Goal: Transaction & Acquisition: Download file/media

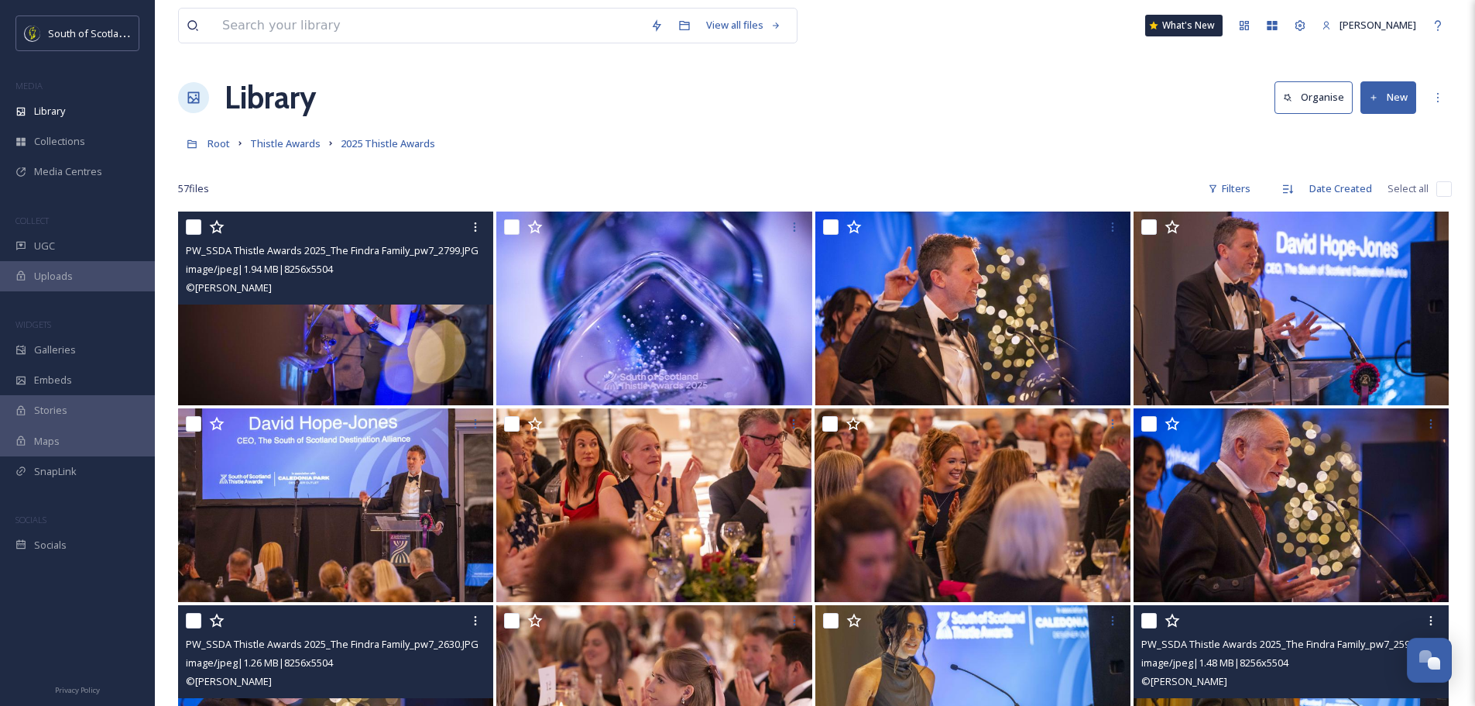
scroll to position [2278, 0]
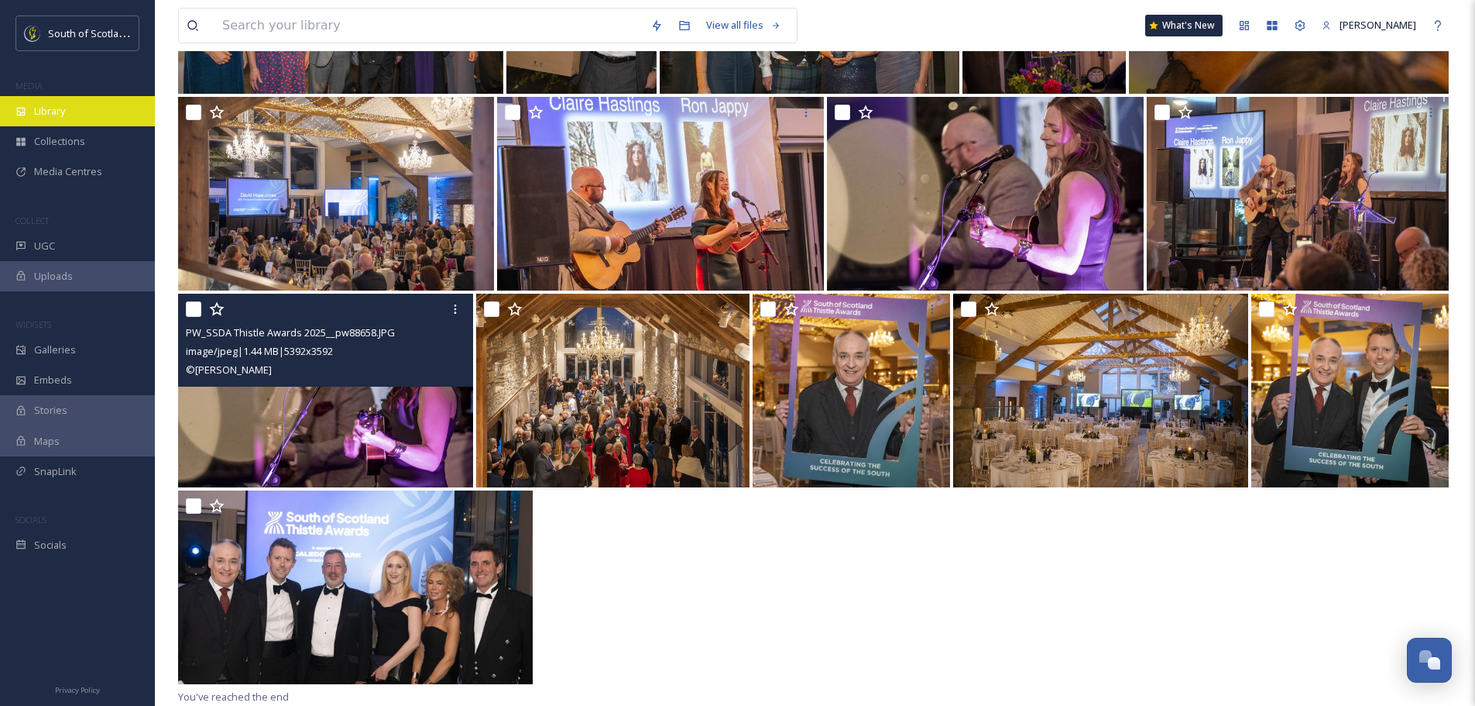
click at [73, 118] on div "Library" at bounding box center [77, 111] width 155 height 30
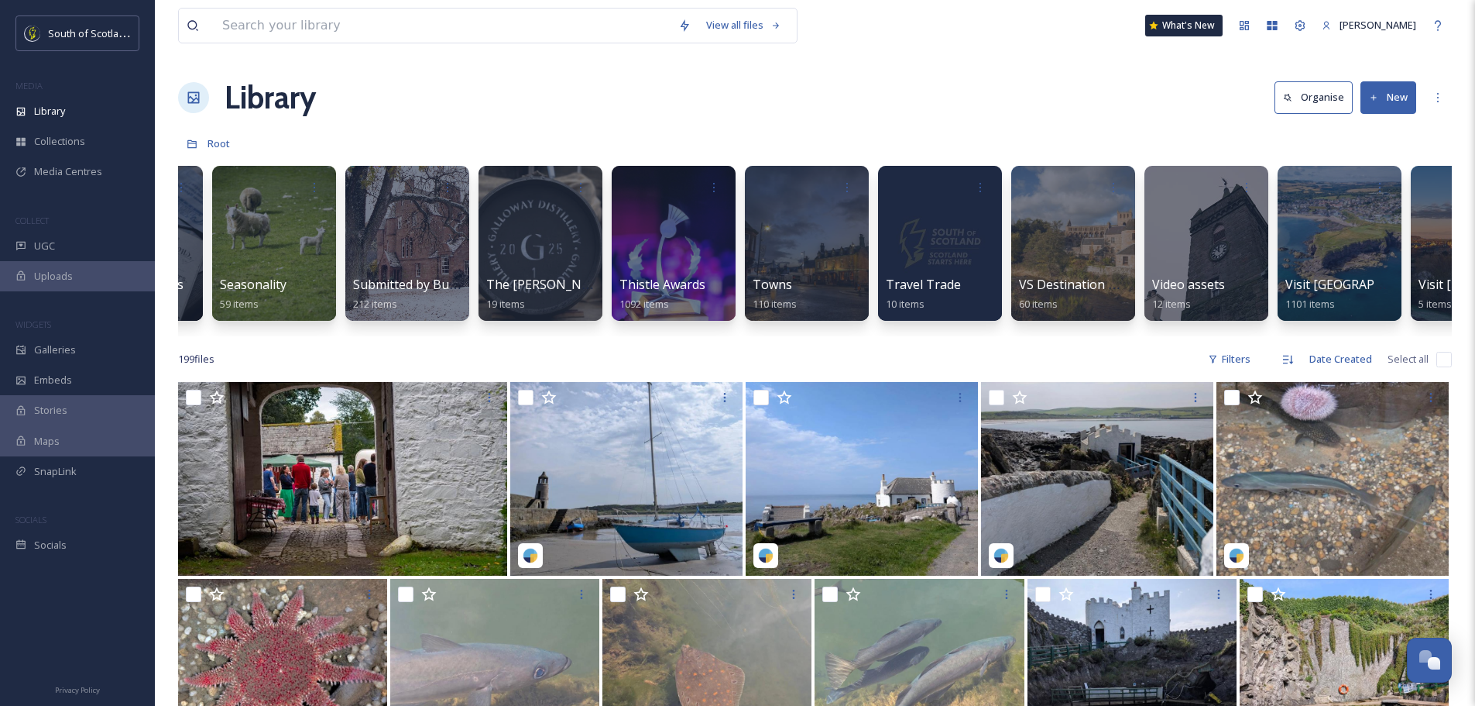
scroll to position [0, 5005]
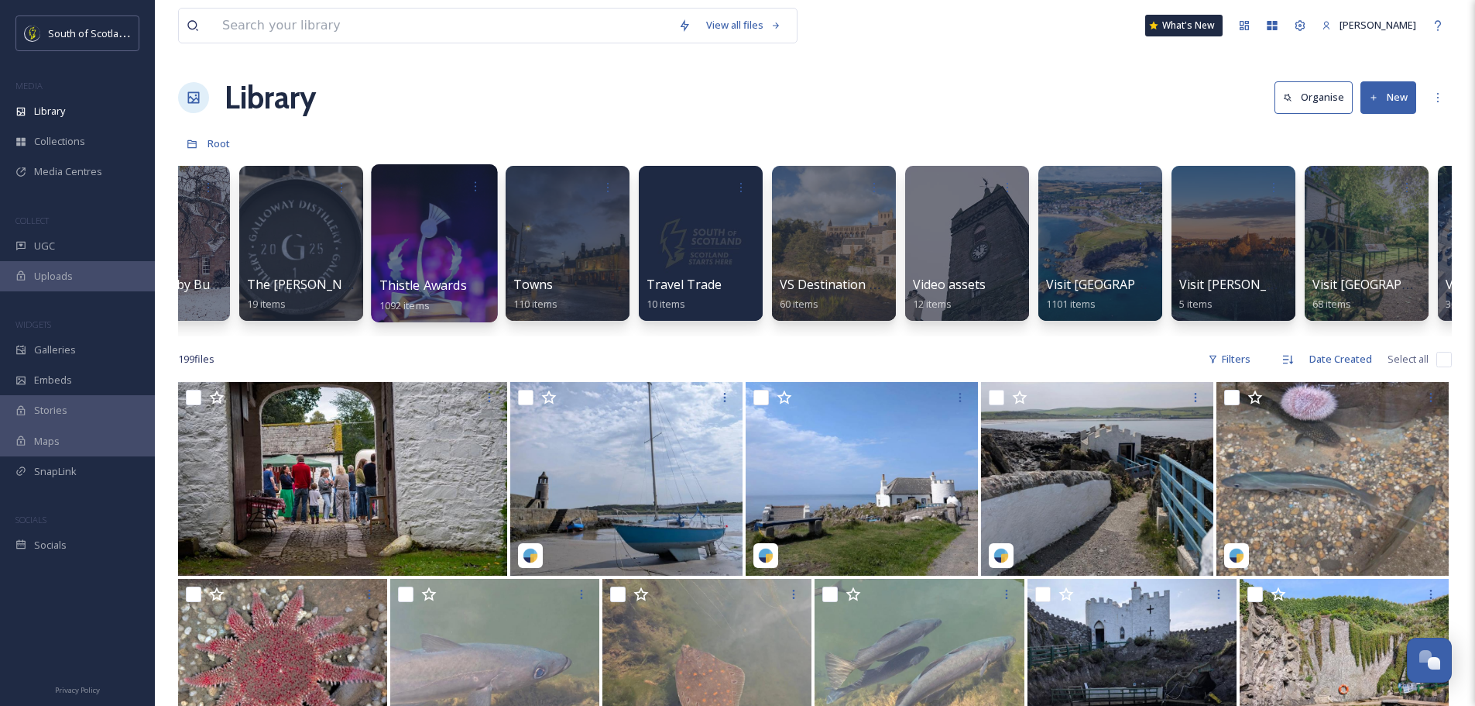
click at [442, 263] on div at bounding box center [434, 243] width 126 height 158
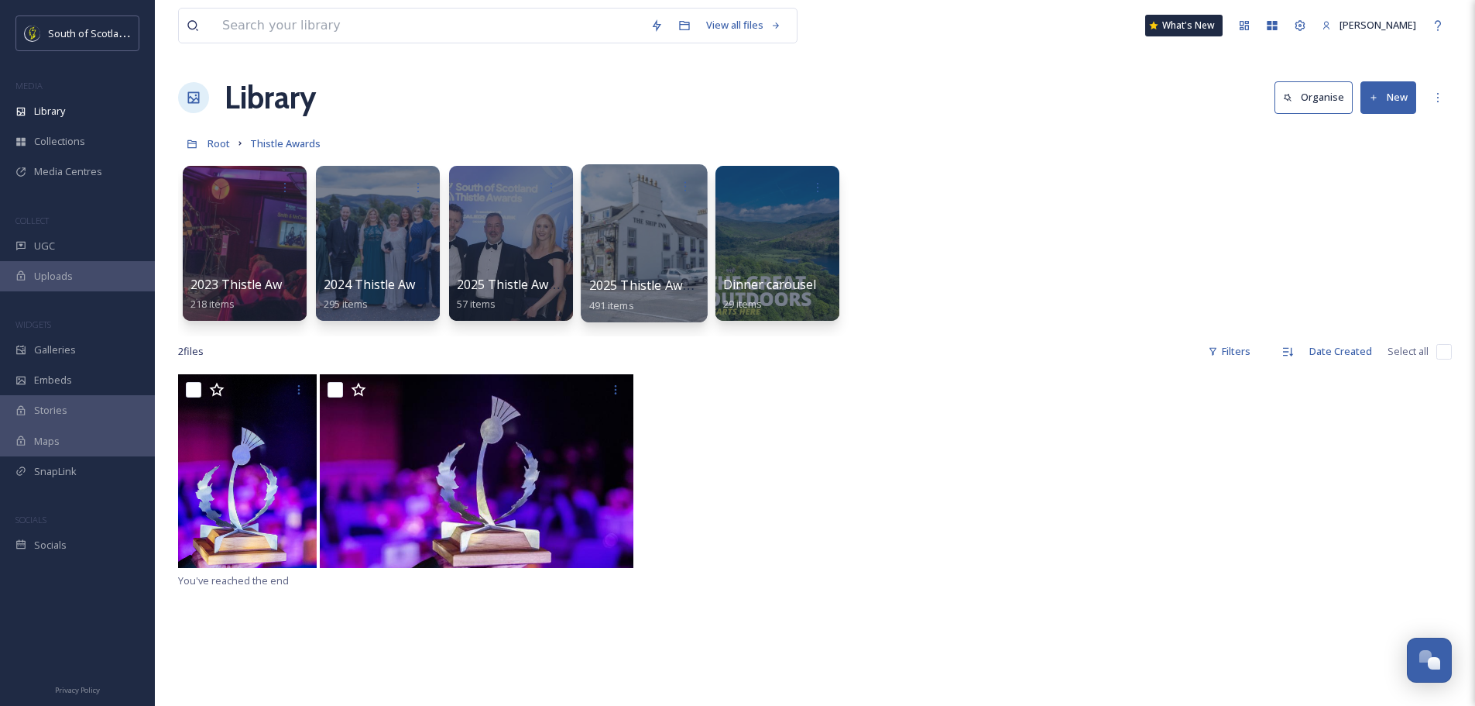
click at [661, 234] on div at bounding box center [644, 243] width 126 height 158
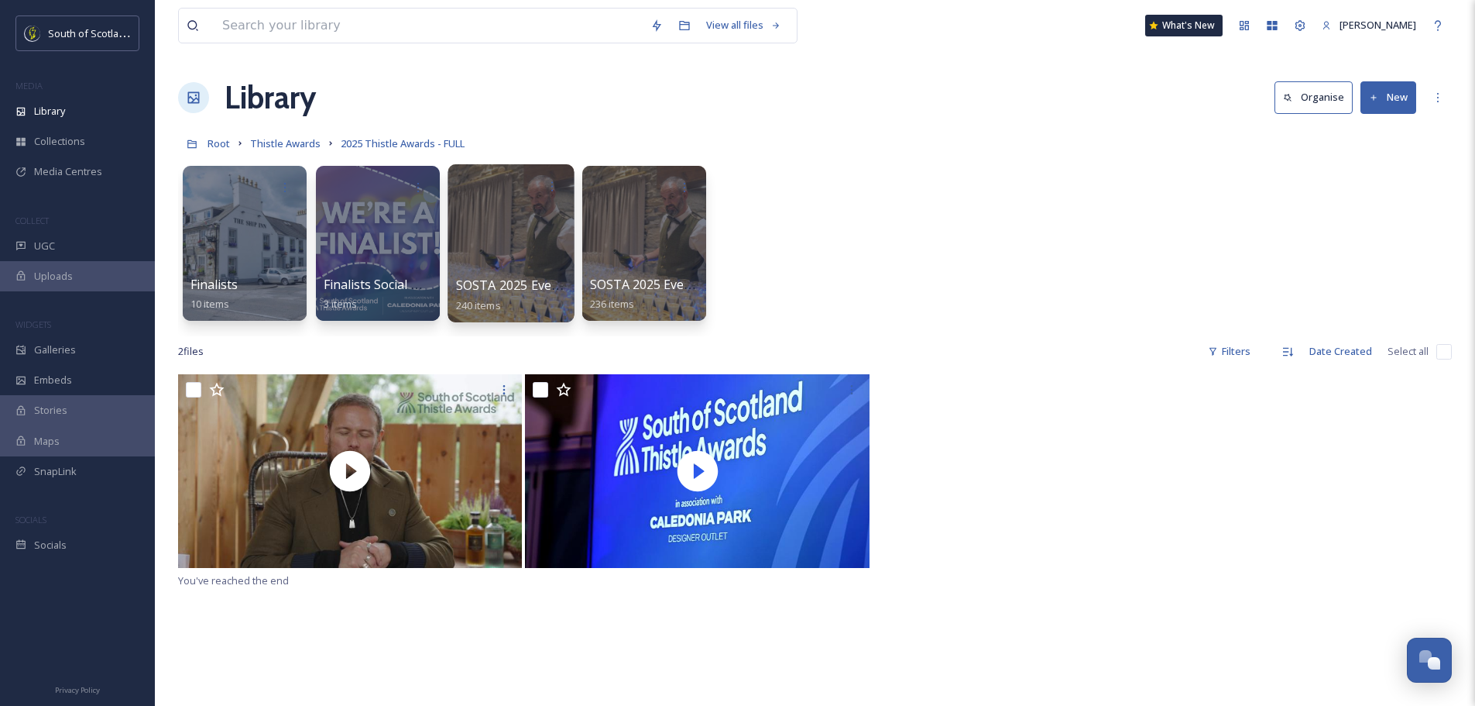
click at [508, 242] on div at bounding box center [511, 243] width 126 height 158
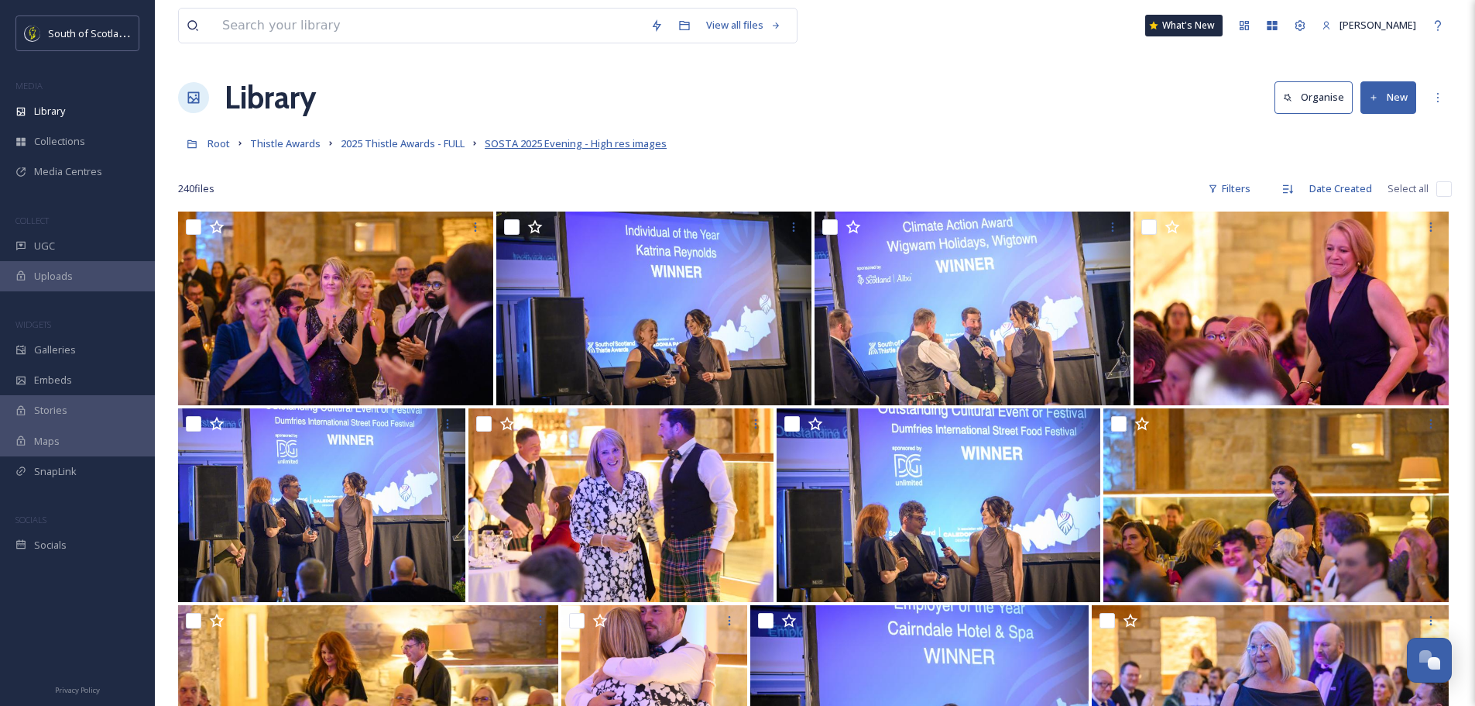
click at [505, 139] on span "SOSTA 2025 Evening - High res images" at bounding box center [576, 143] width 182 height 14
click at [419, 145] on span "2025 Thistle Awards - FULL" at bounding box center [403, 143] width 124 height 14
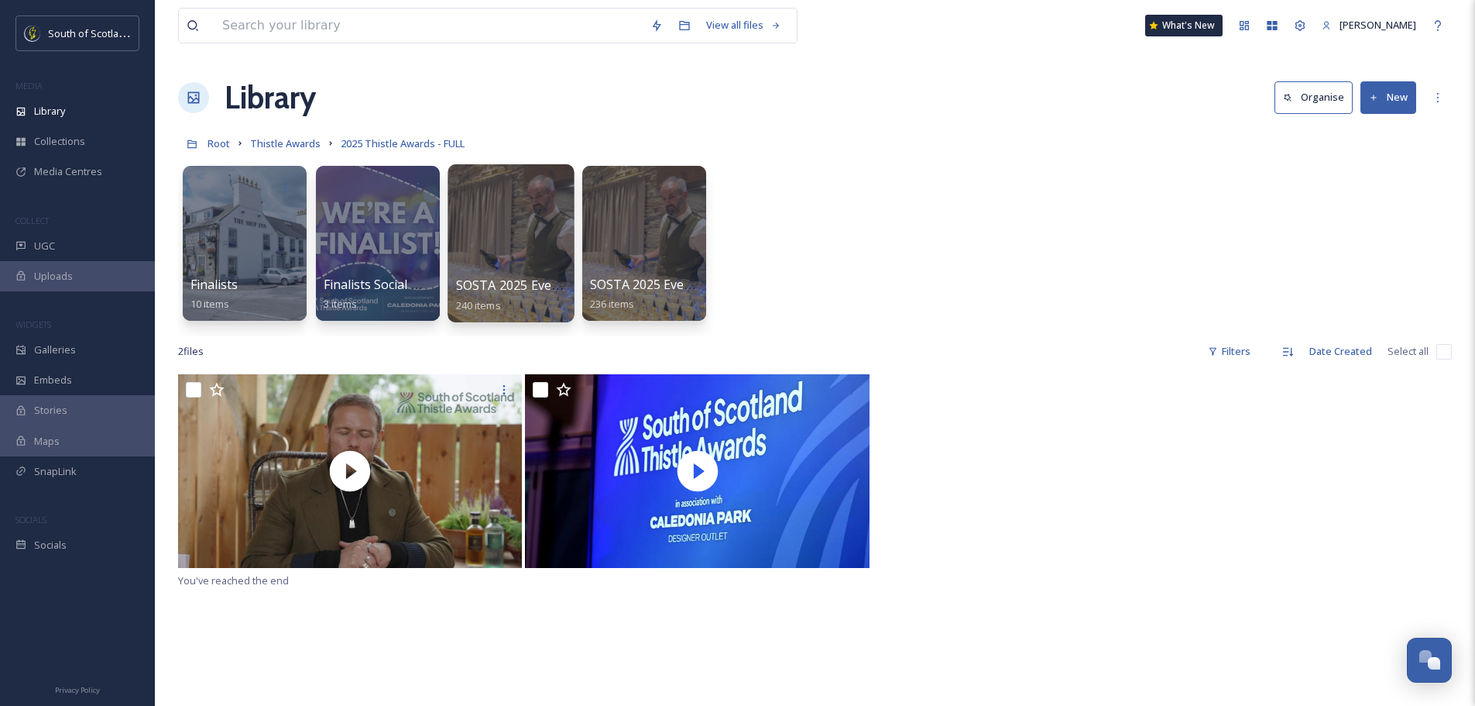
click at [551, 273] on div at bounding box center [511, 243] width 126 height 158
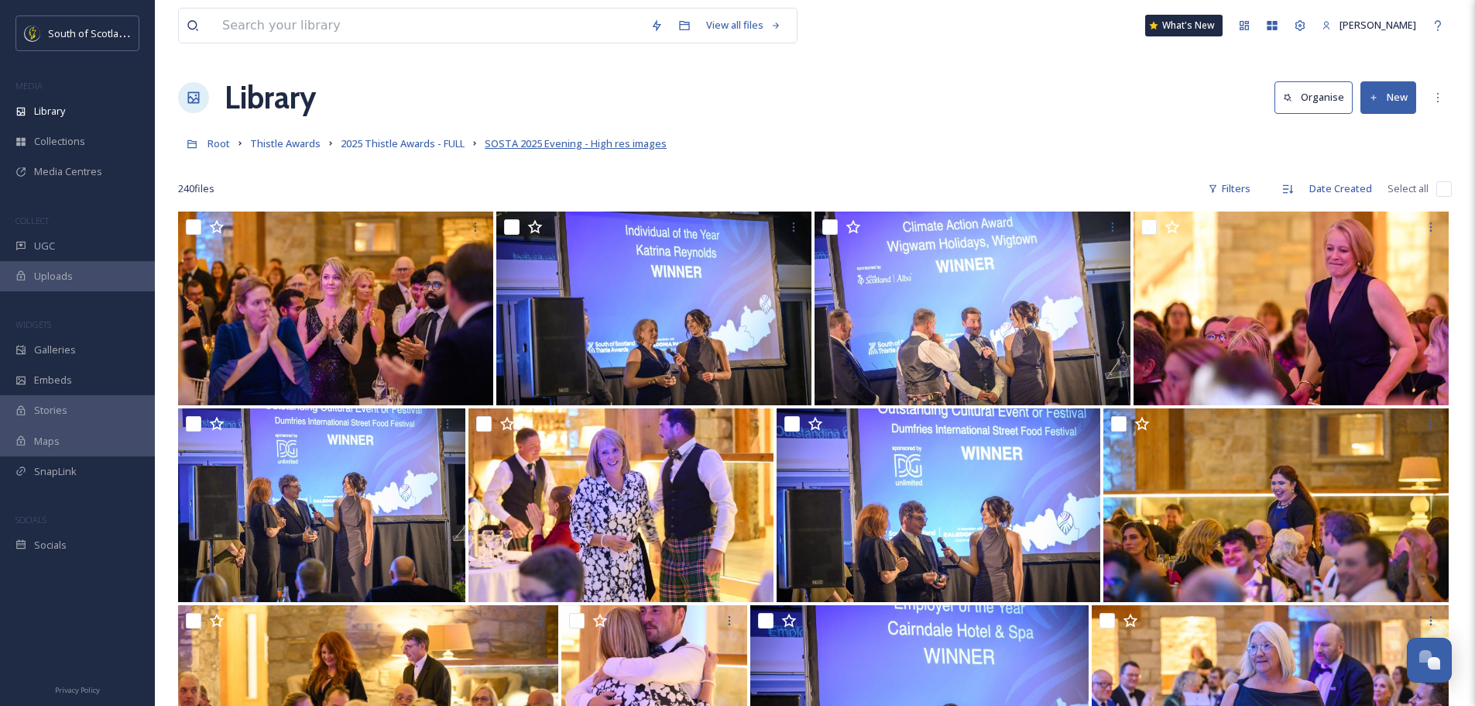
click at [582, 146] on span "SOSTA 2025 Evening - High res images" at bounding box center [576, 143] width 182 height 14
click at [1440, 98] on icon at bounding box center [1438, 97] width 12 height 12
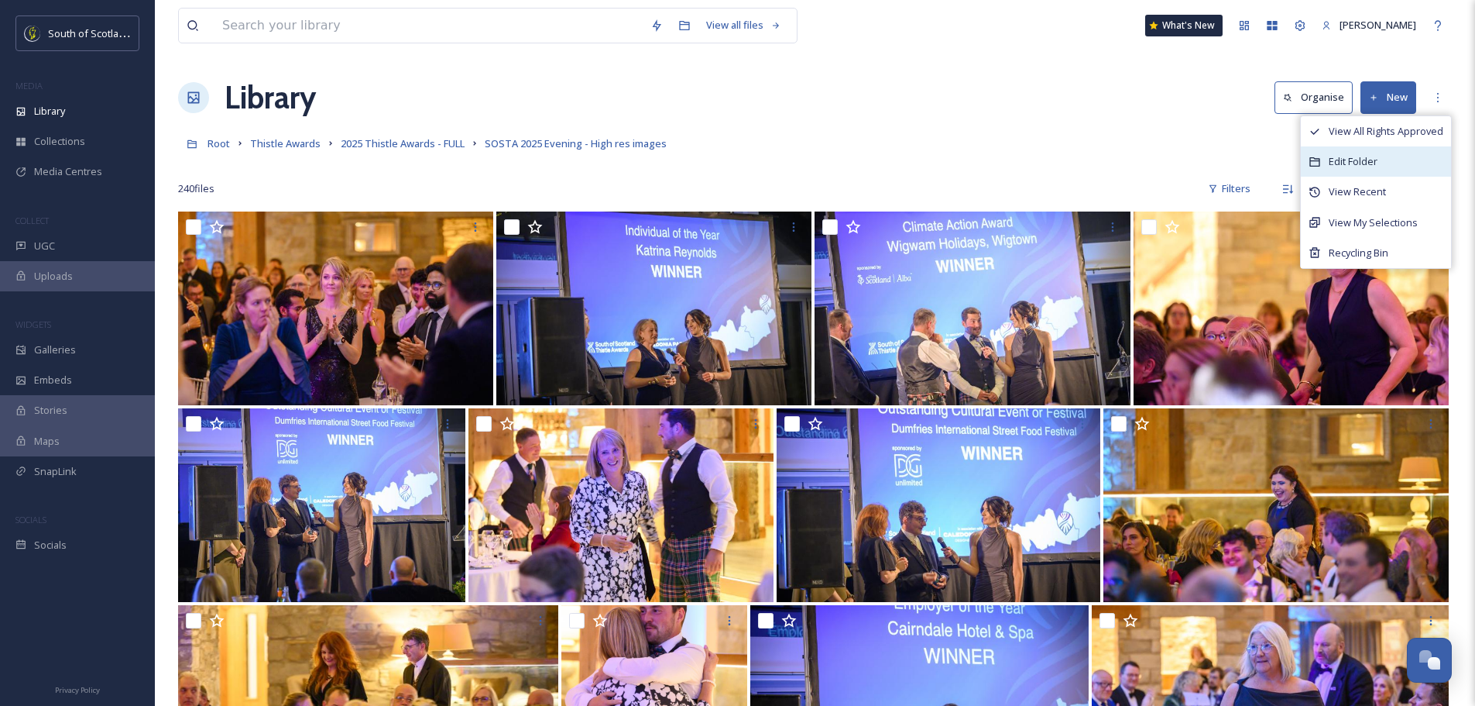
click at [1383, 157] on div "Edit Folder" at bounding box center [1376, 161] width 150 height 30
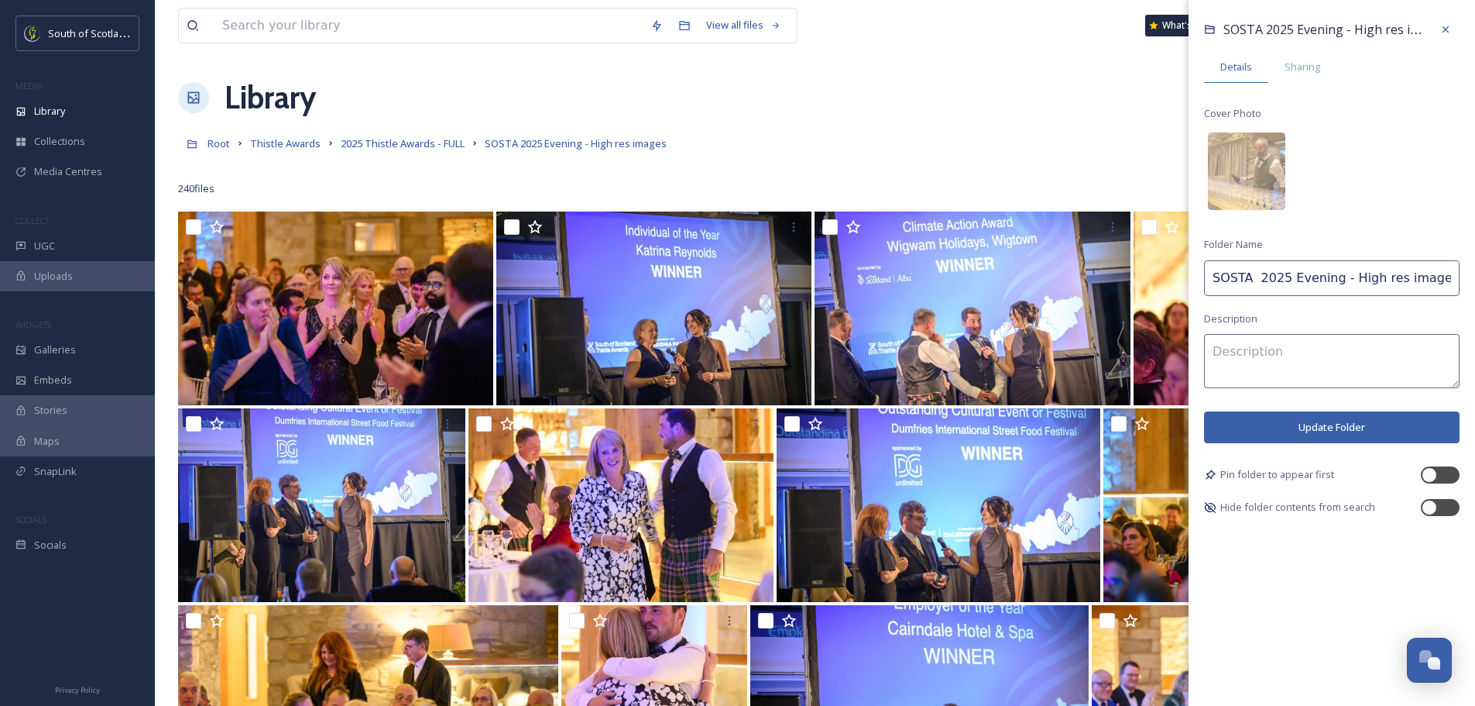
click at [1214, 282] on input "SOSTA 2025 Evening - High res images" at bounding box center [1332, 278] width 256 height 36
drag, startPoint x: 1378, startPoint y: 280, endPoint x: 1486, endPoint y: 276, distance: 107.7
click at [1475, 276] on html "South of [GEOGRAPHIC_DATA] Destination Alliance MEDIA Library Collections Media…" at bounding box center [737, 617] width 1475 height 1234
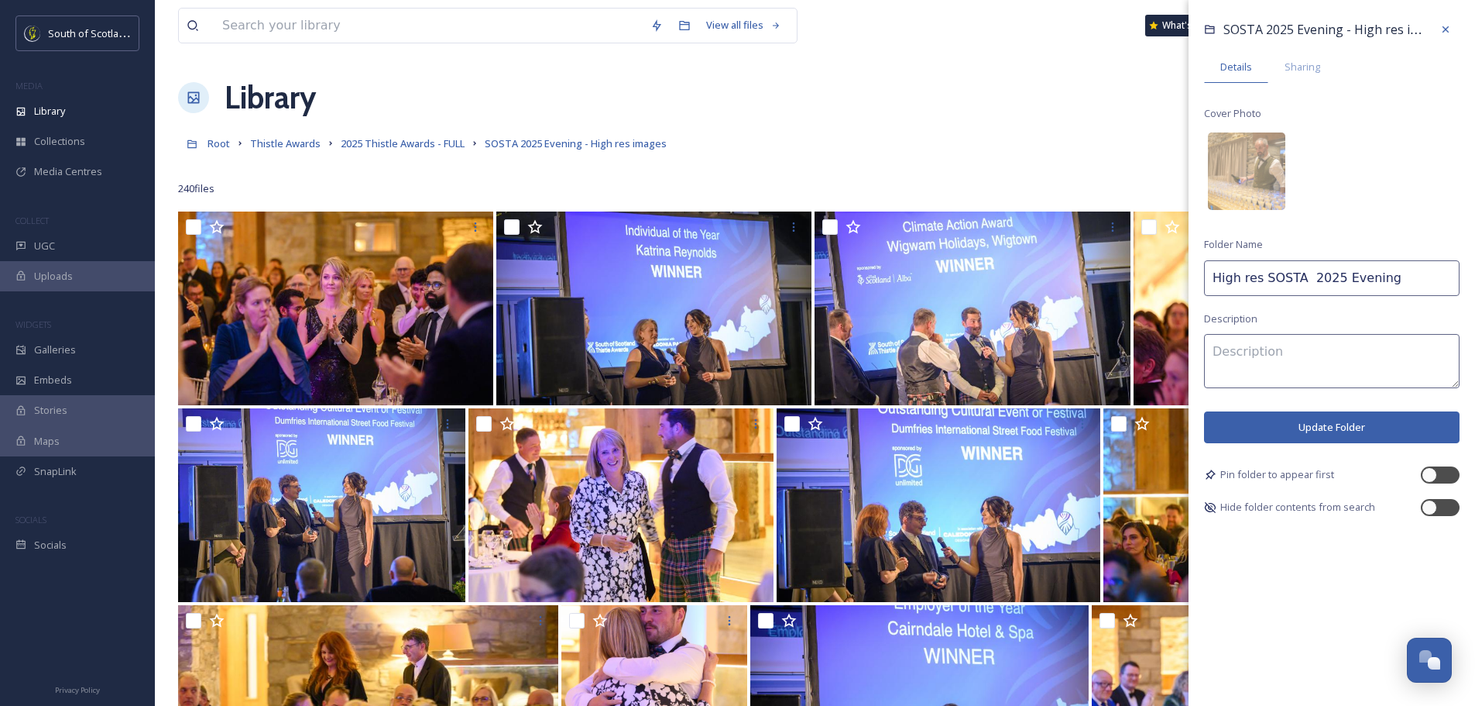
click at [1262, 275] on input "High res SOSTA 2025 Evening" at bounding box center [1332, 278] width 256 height 36
type input "High res - SOSTA 2025 Evening"
click at [1342, 423] on button "Update Folder" at bounding box center [1332, 427] width 256 height 32
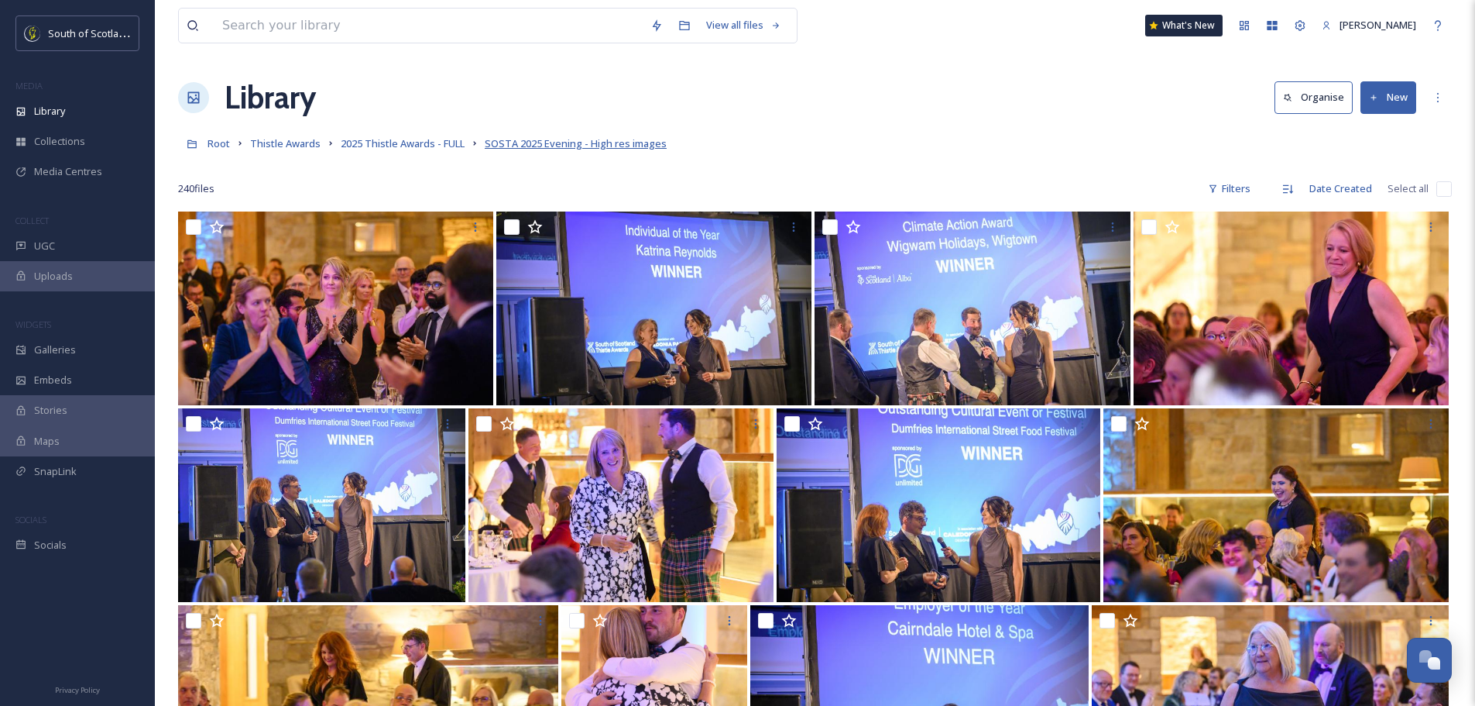
click at [530, 143] on span "SOSTA 2025 Evening - High res images" at bounding box center [576, 143] width 182 height 14
click at [434, 146] on span "2025 Thistle Awards - FULL" at bounding box center [403, 143] width 124 height 14
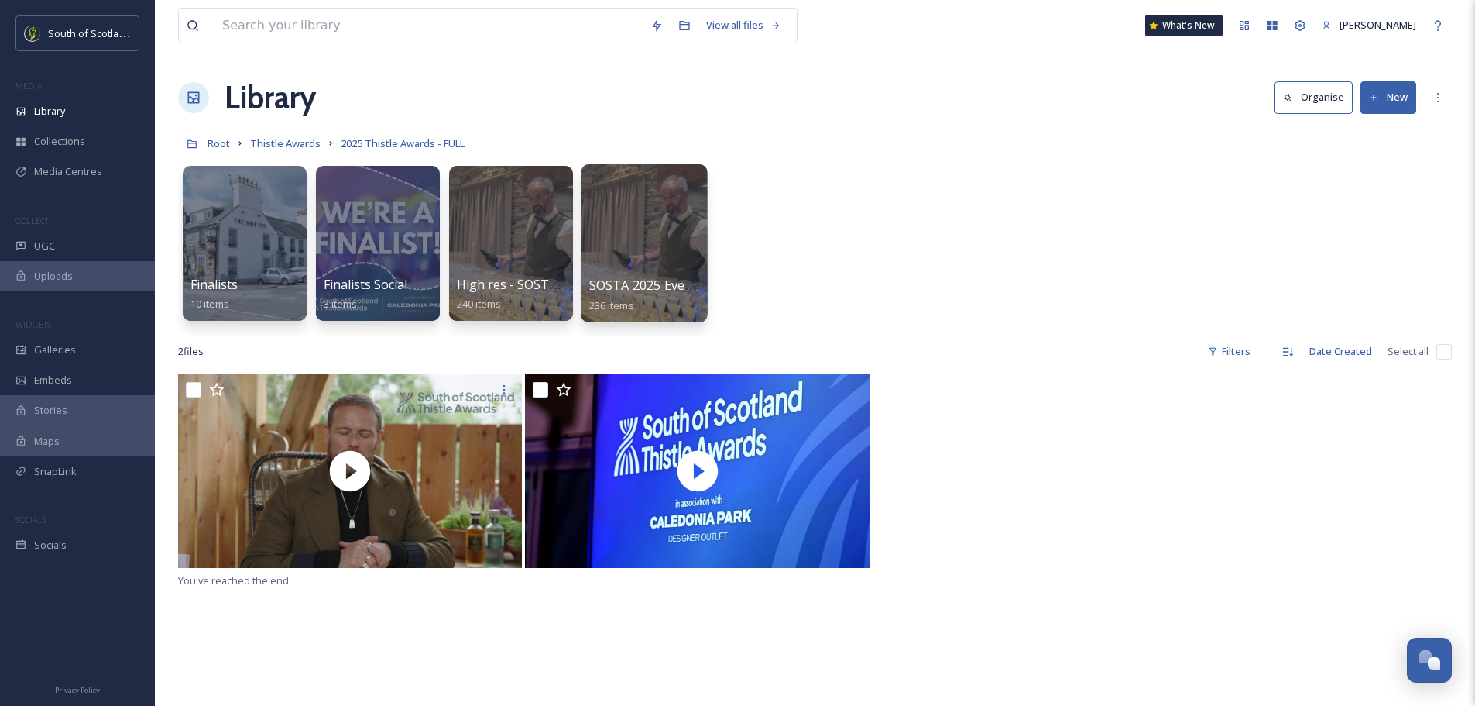
click at [617, 279] on span "SOSTA 2025 Event - Low res images" at bounding box center [694, 284] width 211 height 17
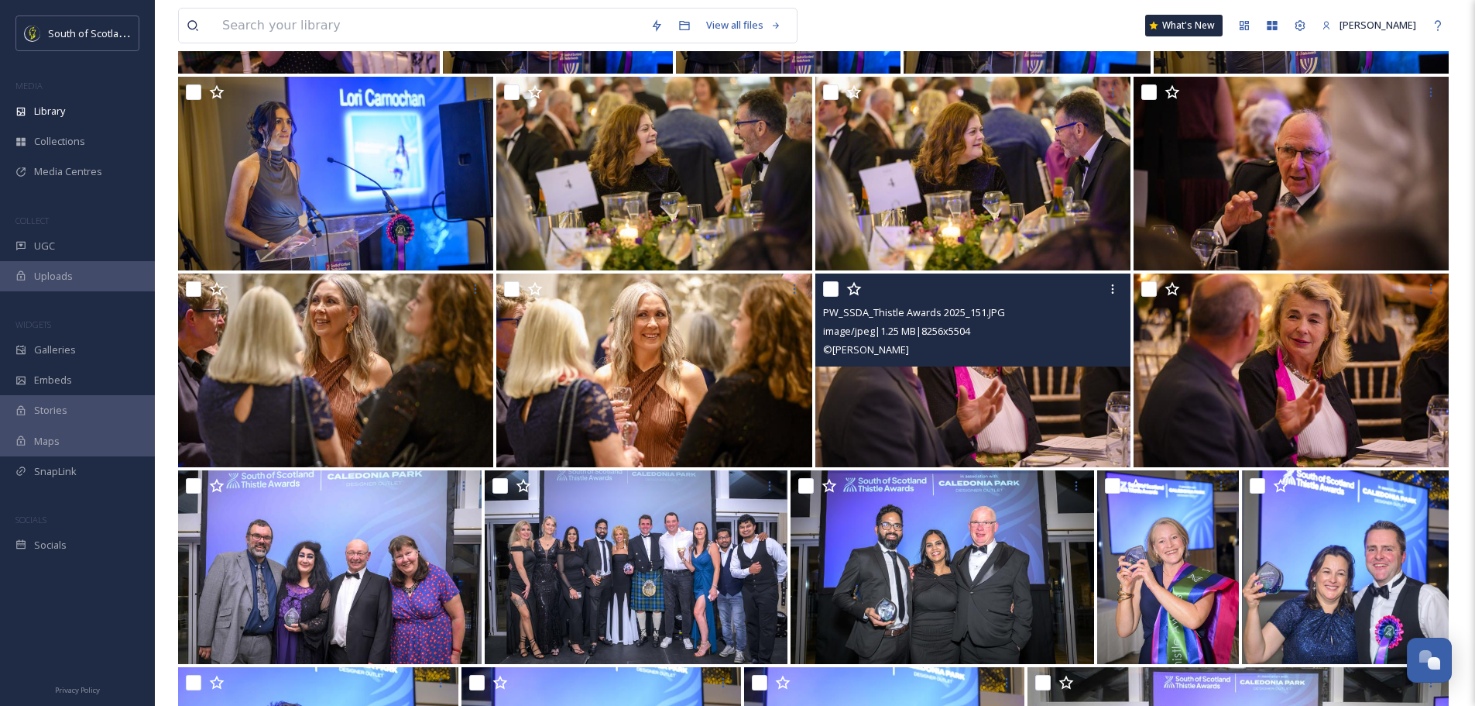
scroll to position [4027, 0]
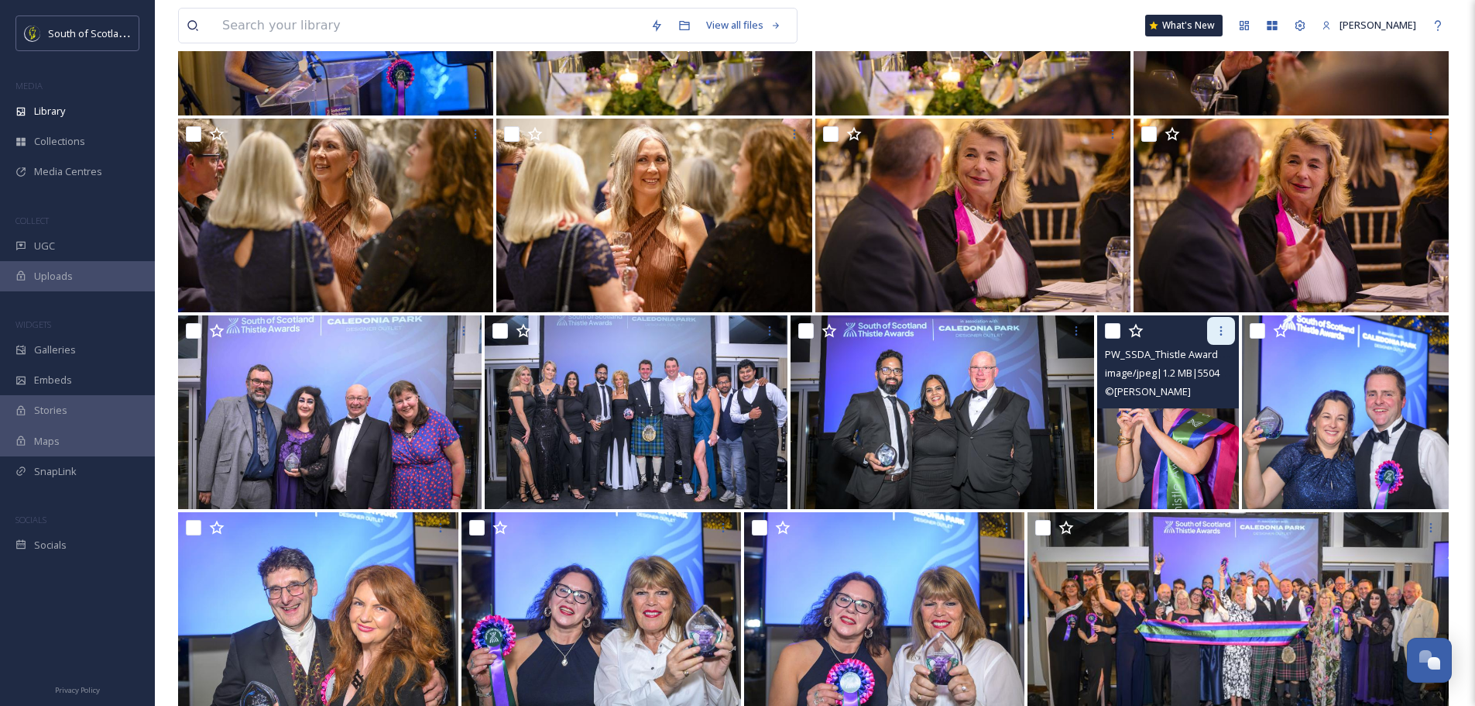
click at [1217, 331] on icon at bounding box center [1221, 330] width 12 height 12
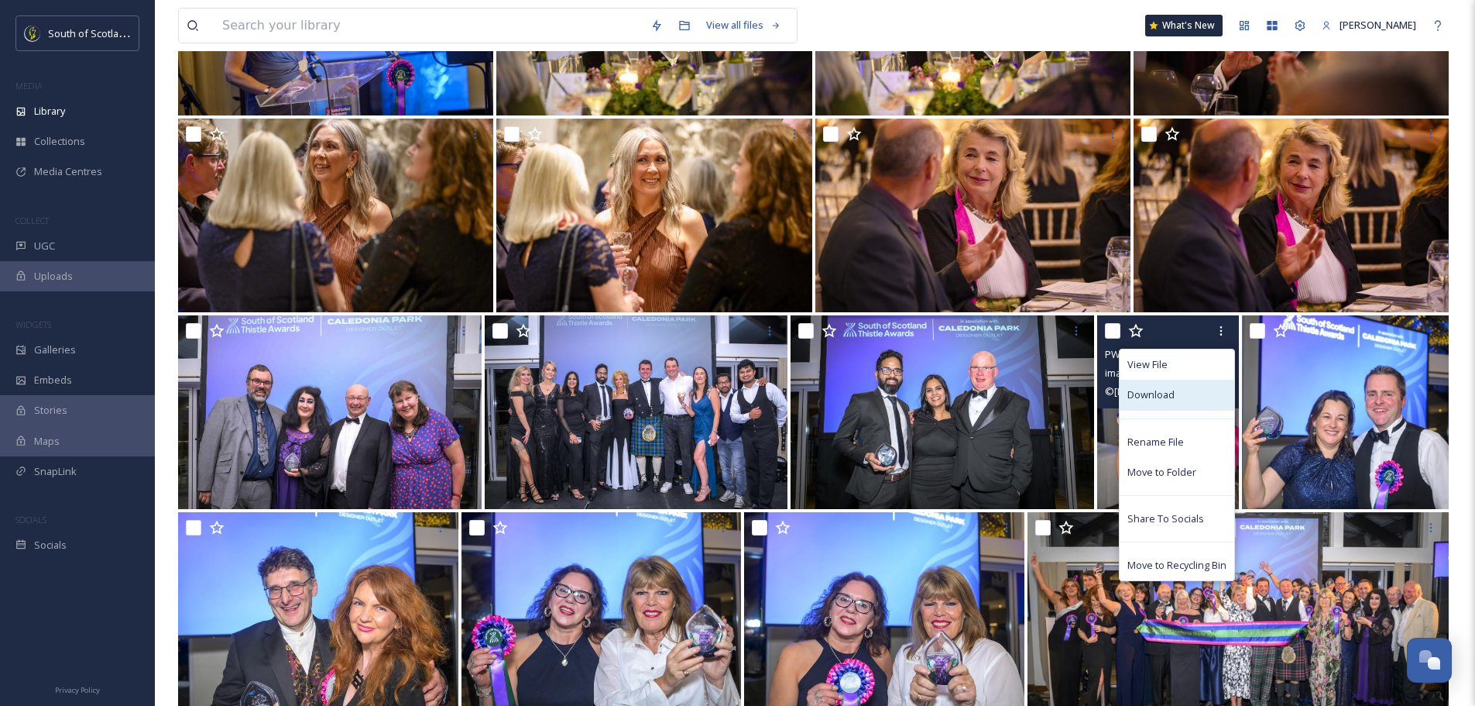
click at [1172, 395] on span "Download" at bounding box center [1151, 394] width 47 height 15
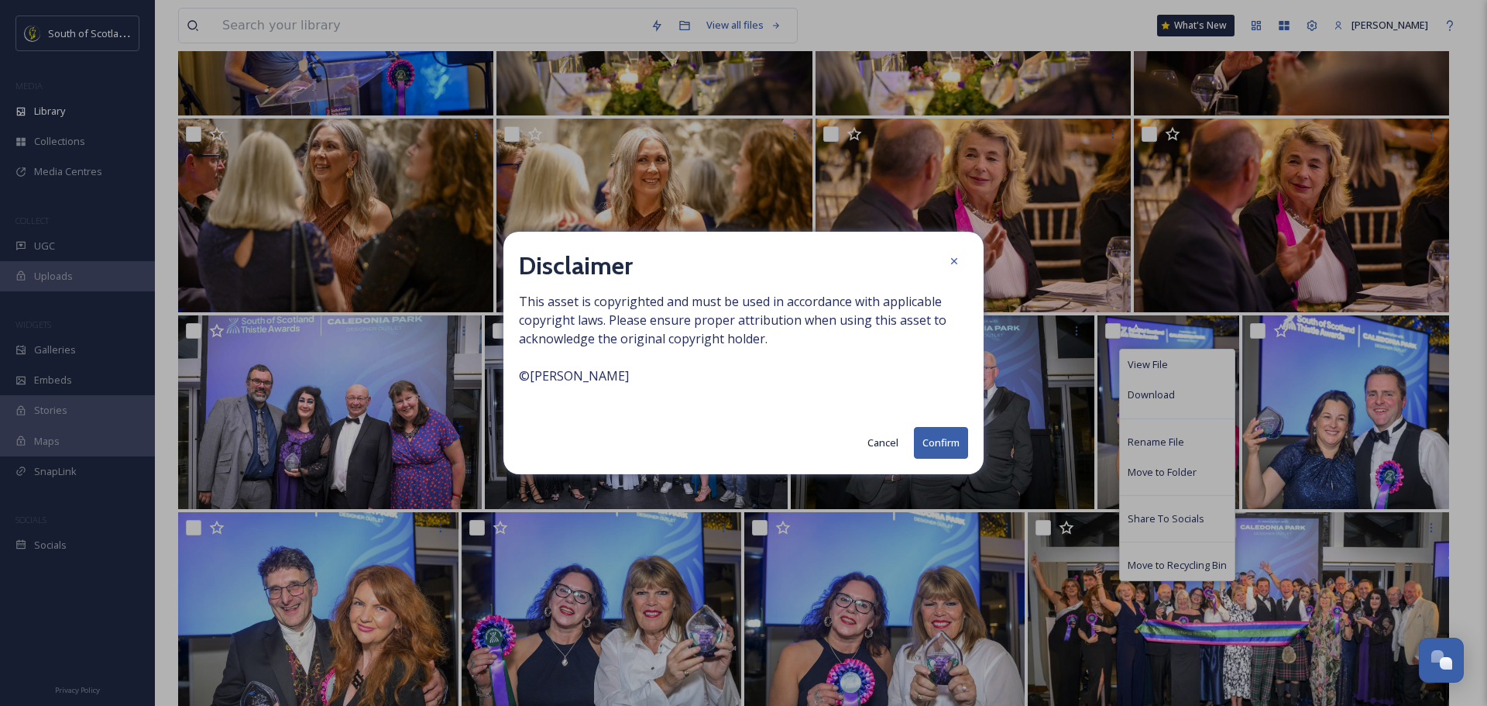
click at [922, 442] on button "Confirm" at bounding box center [941, 443] width 54 height 32
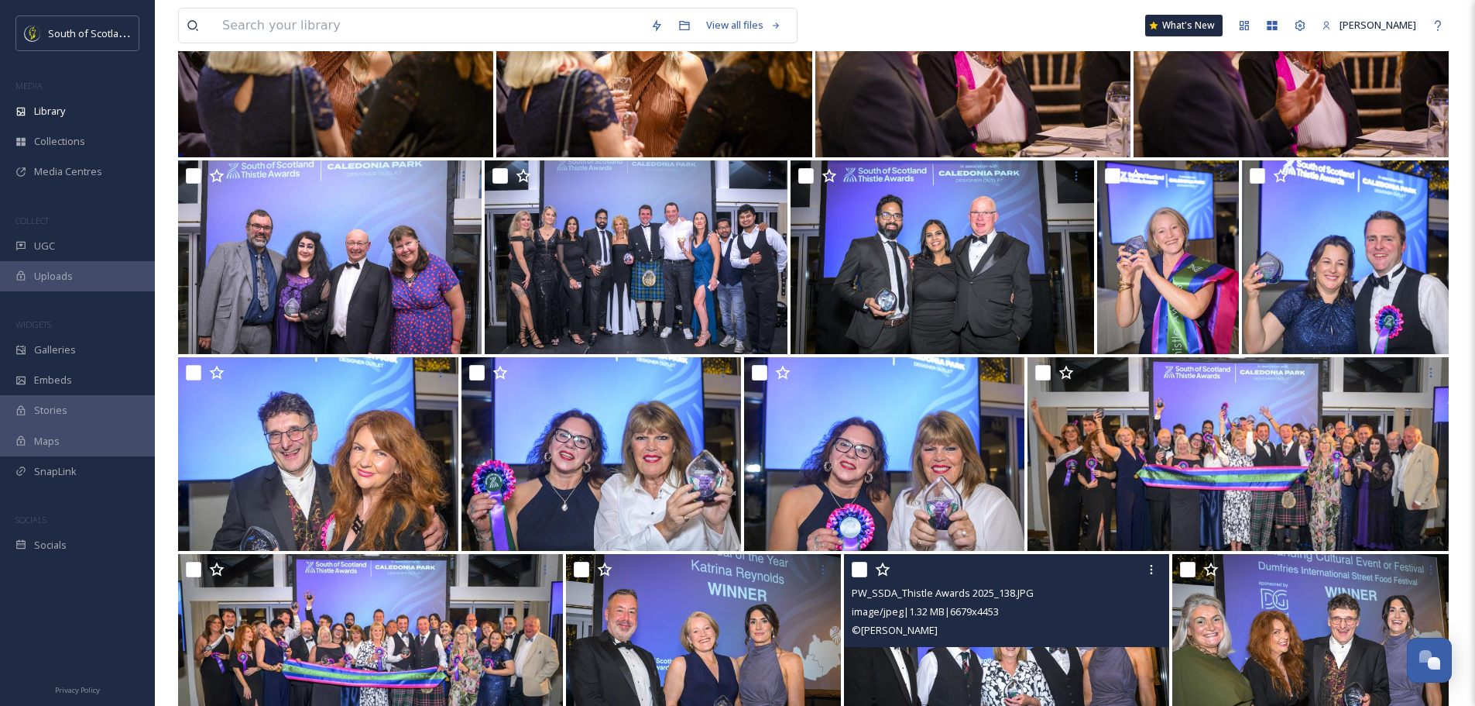
scroll to position [4259, 0]
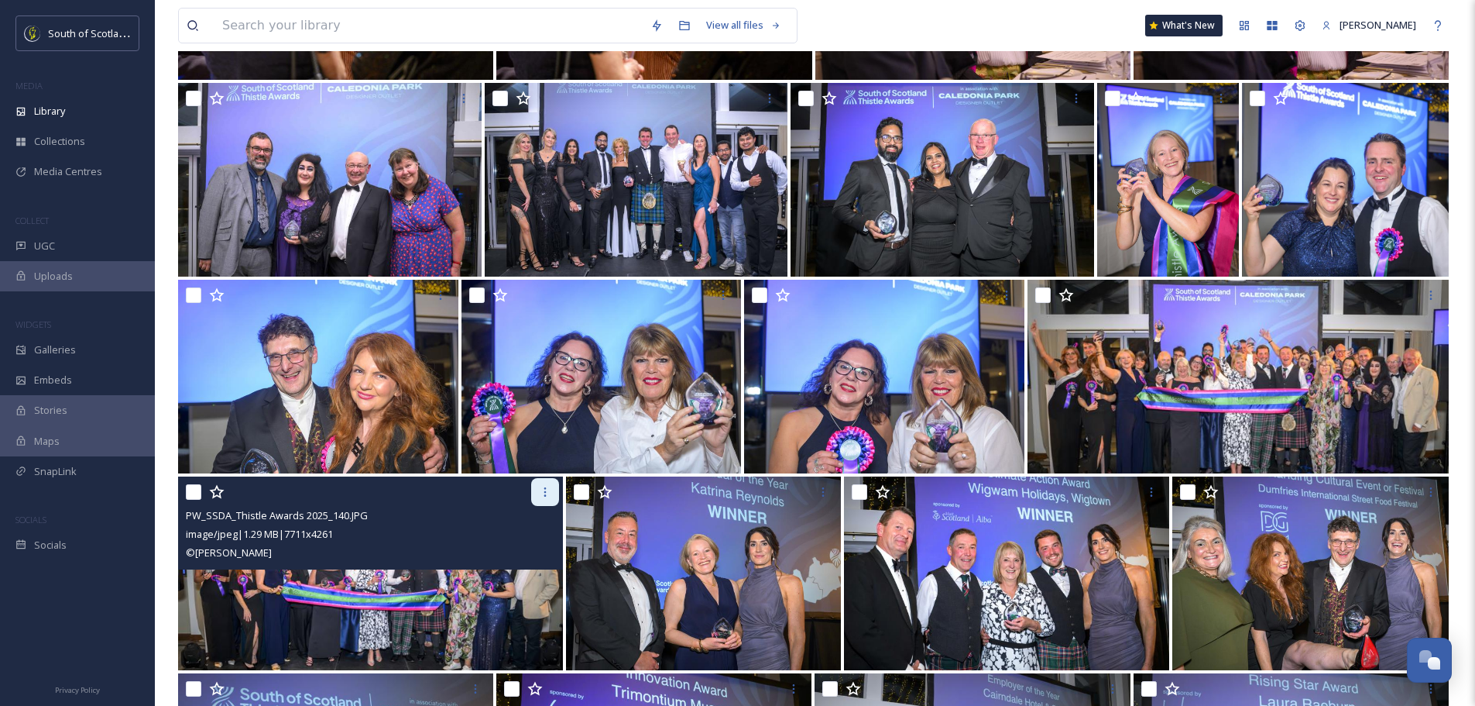
click at [544, 497] on icon at bounding box center [545, 492] width 12 height 12
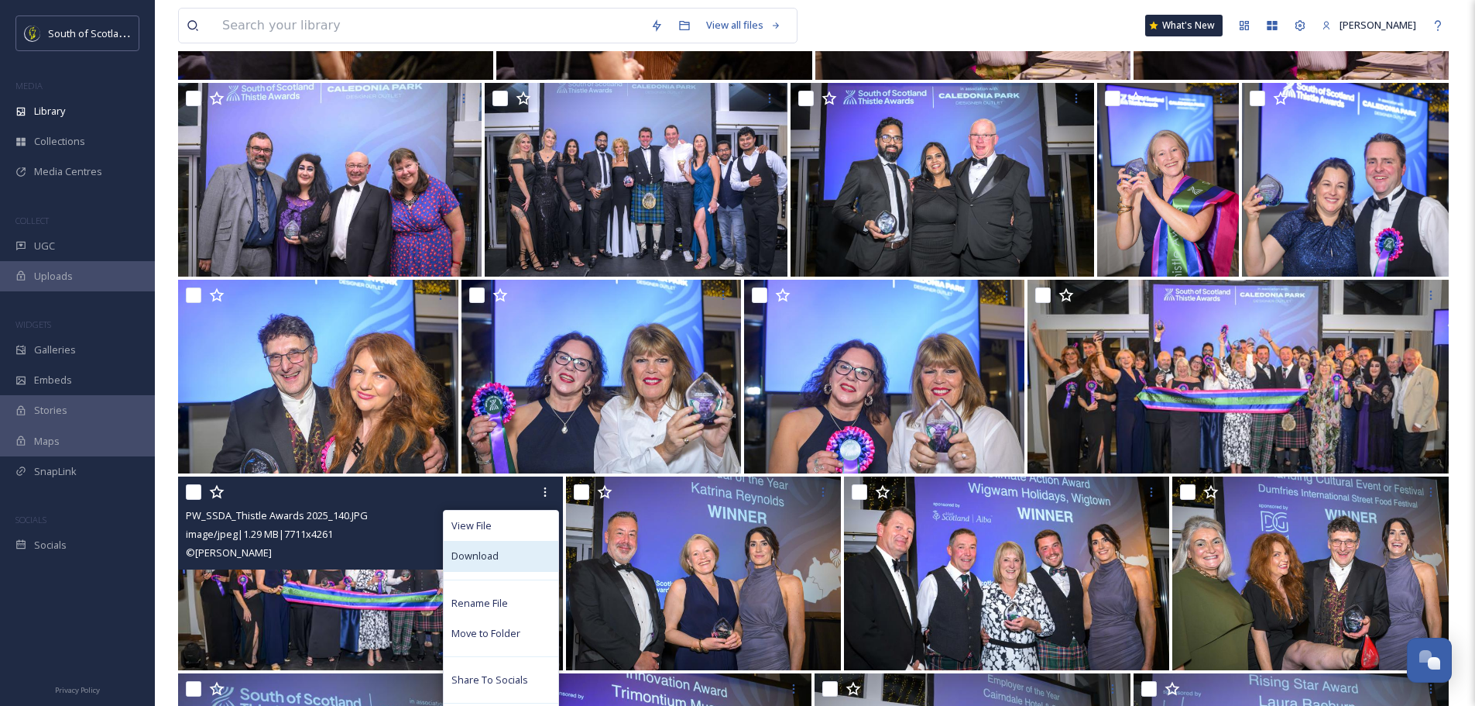
click at [519, 554] on div "Download" at bounding box center [501, 556] width 115 height 30
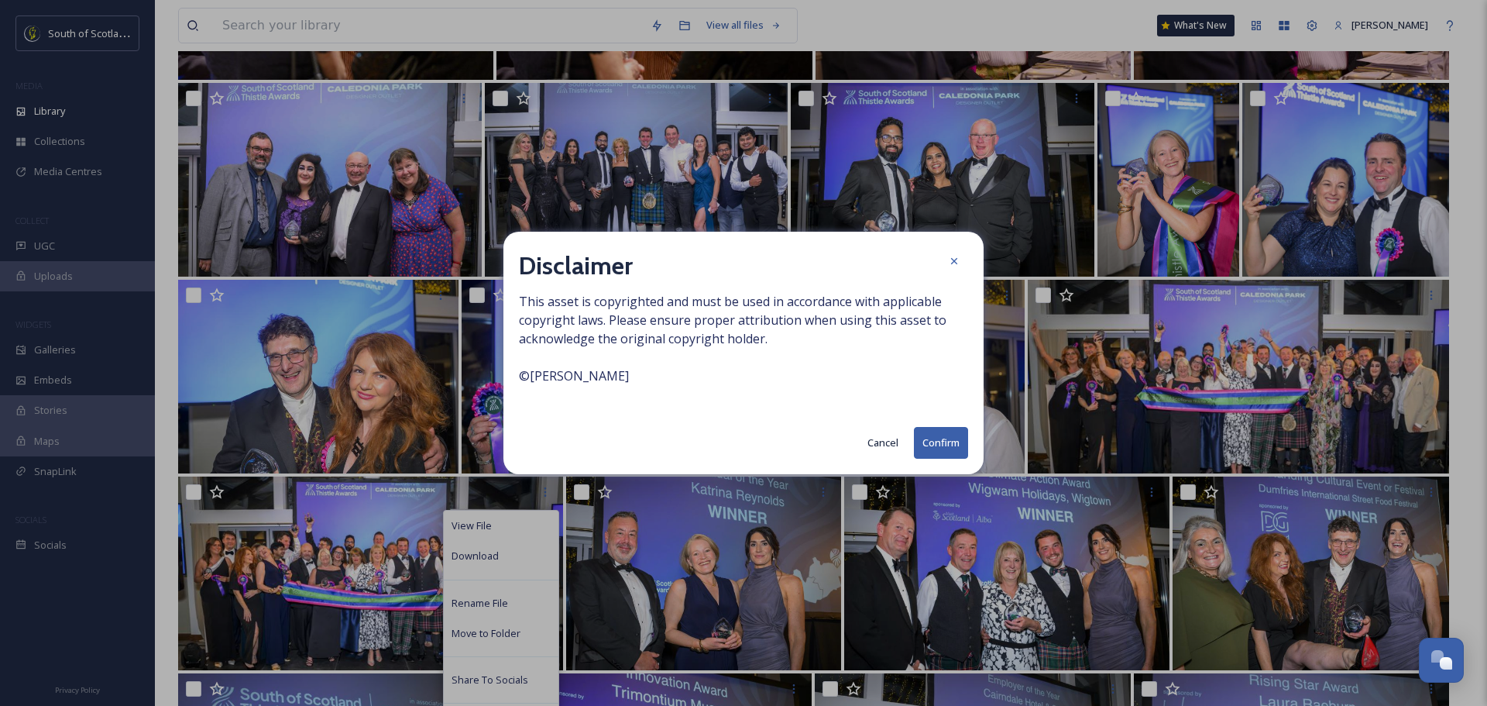
click at [948, 445] on button "Confirm" at bounding box center [941, 443] width 54 height 32
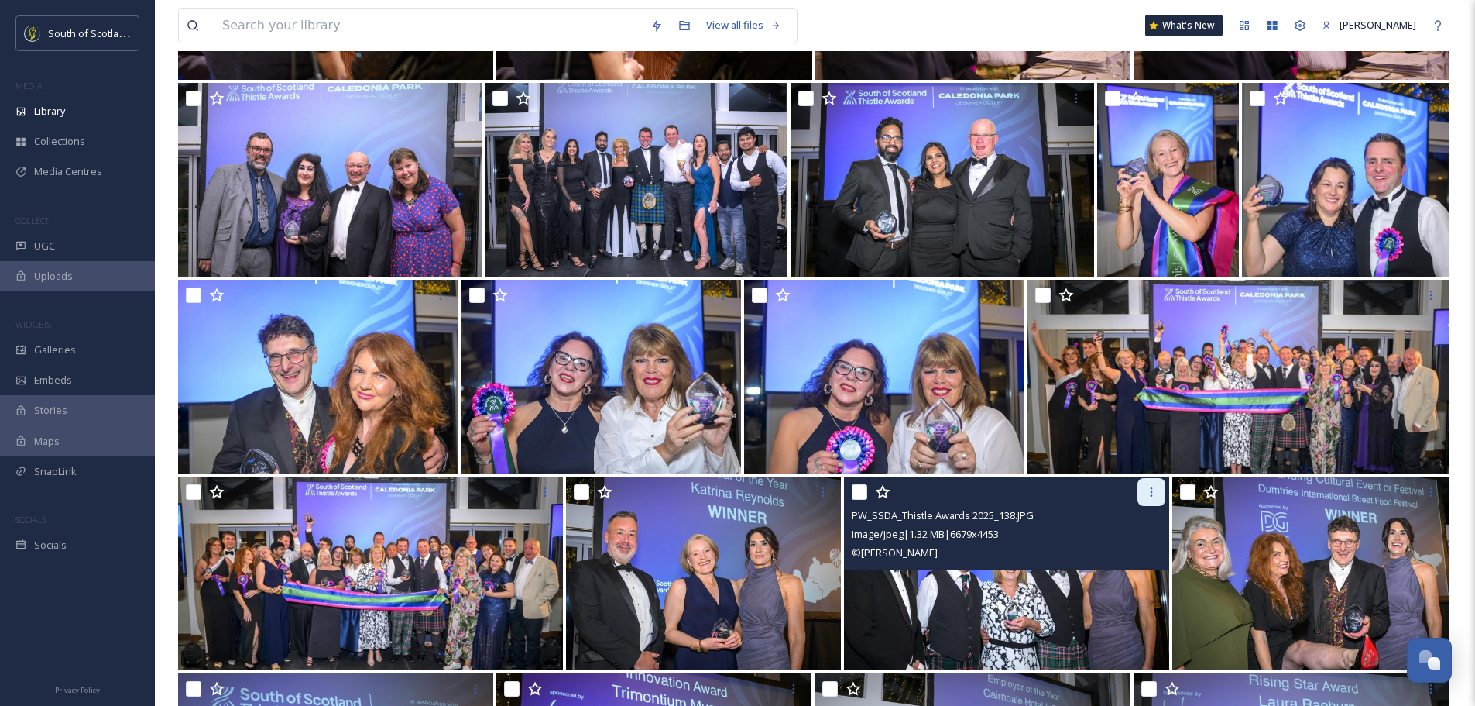
click at [1154, 502] on div at bounding box center [1152, 492] width 28 height 28
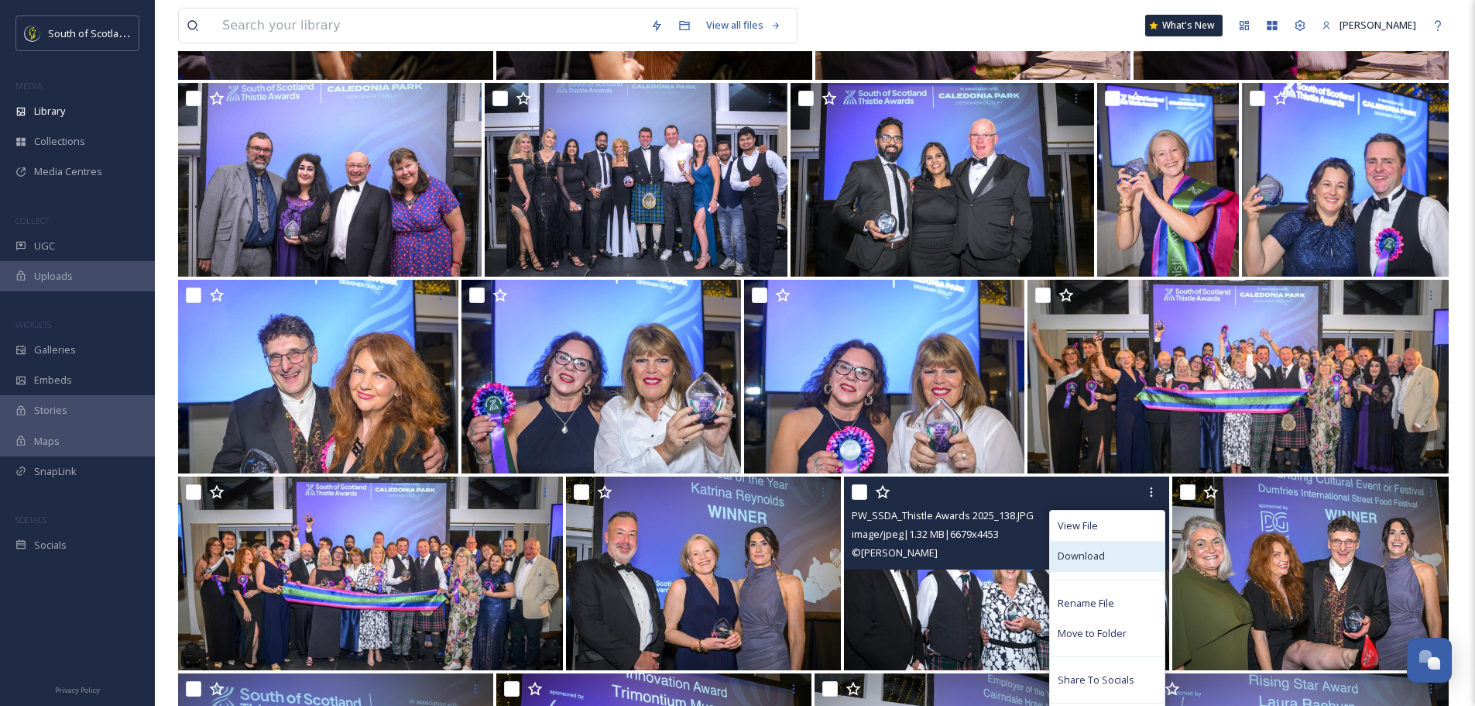
click at [1090, 558] on span "Download" at bounding box center [1081, 555] width 47 height 15
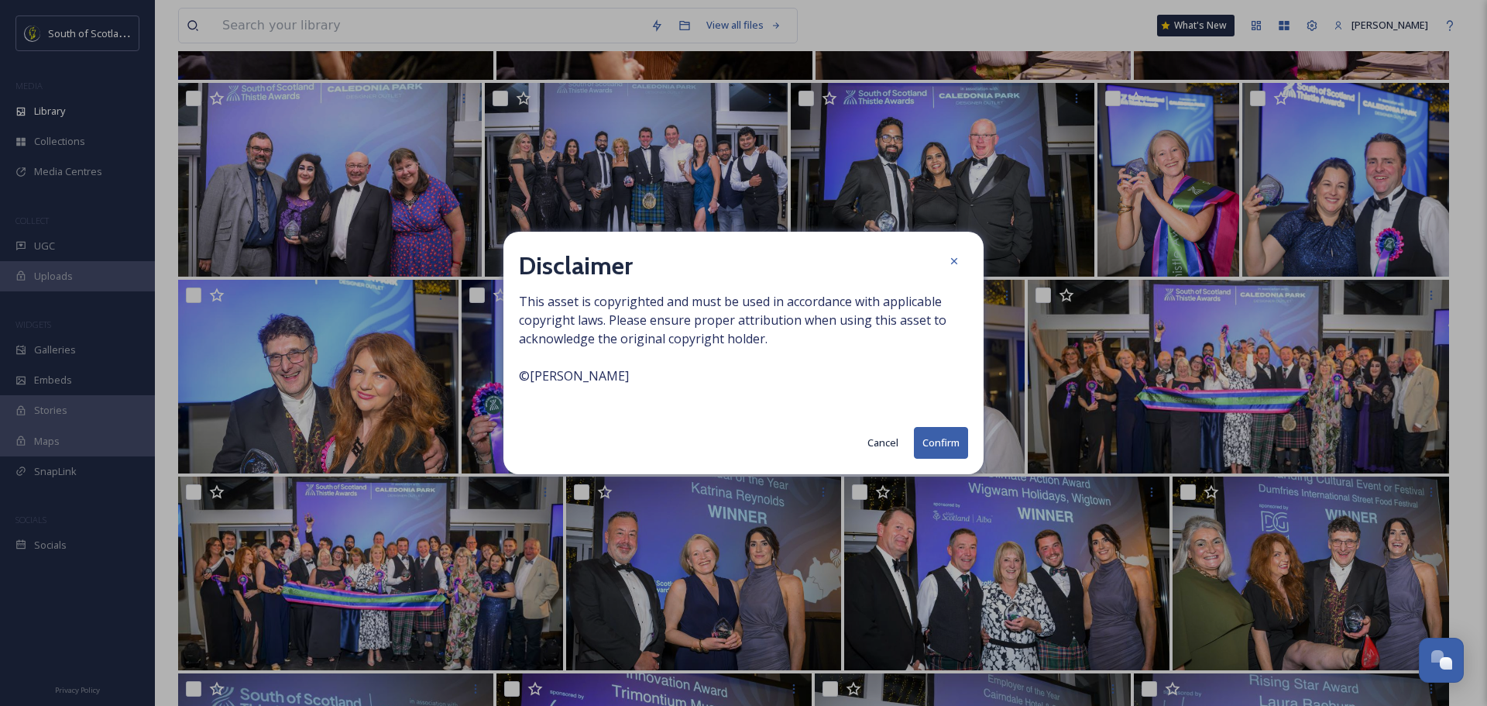
click at [945, 438] on button "Confirm" at bounding box center [941, 443] width 54 height 32
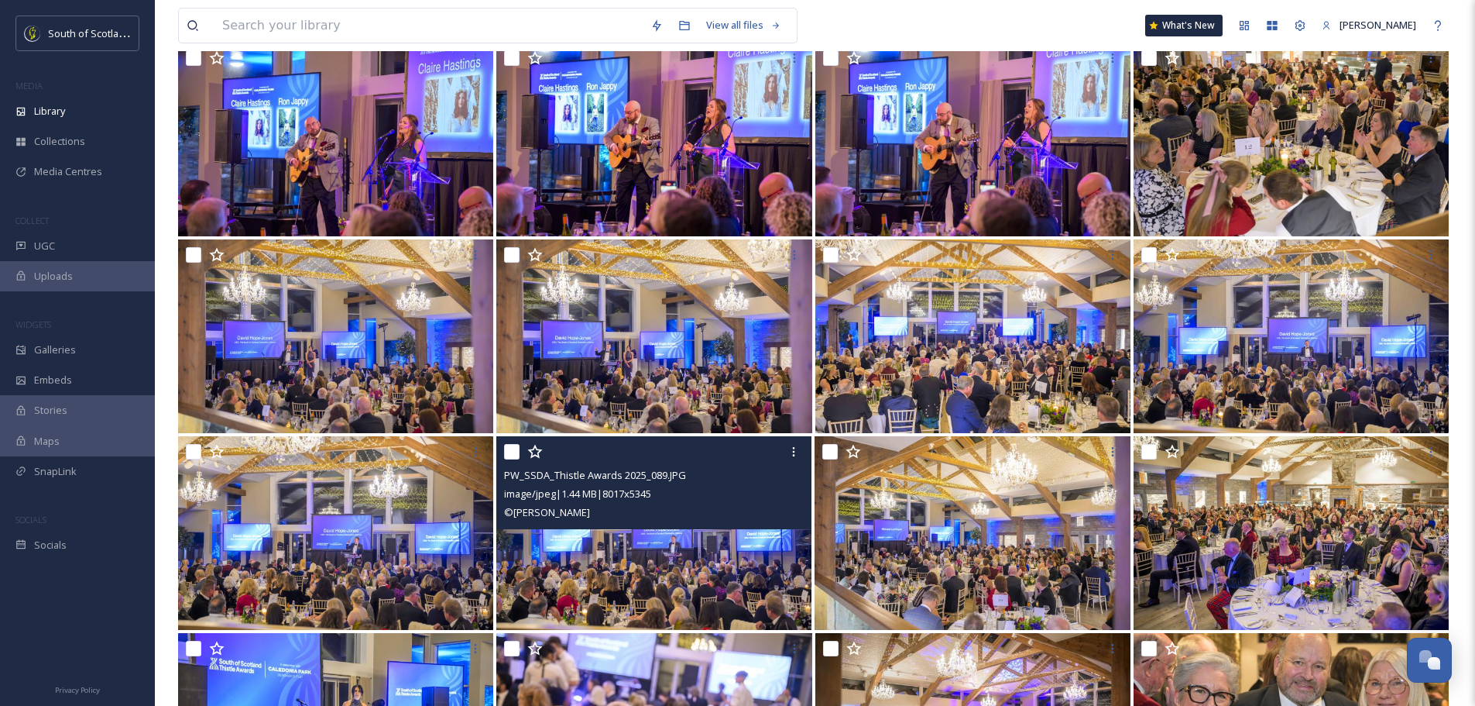
scroll to position [6892, 0]
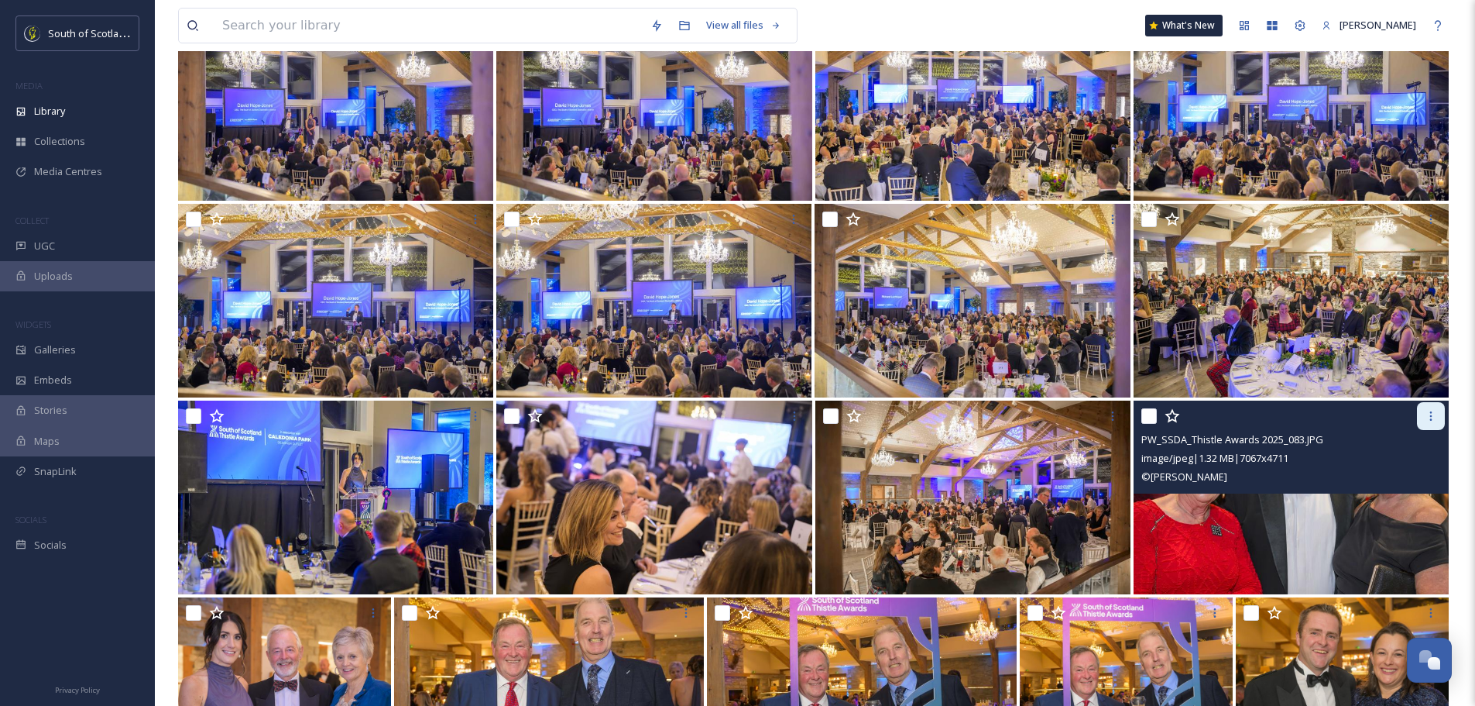
click at [1432, 421] on icon at bounding box center [1431, 416] width 12 height 12
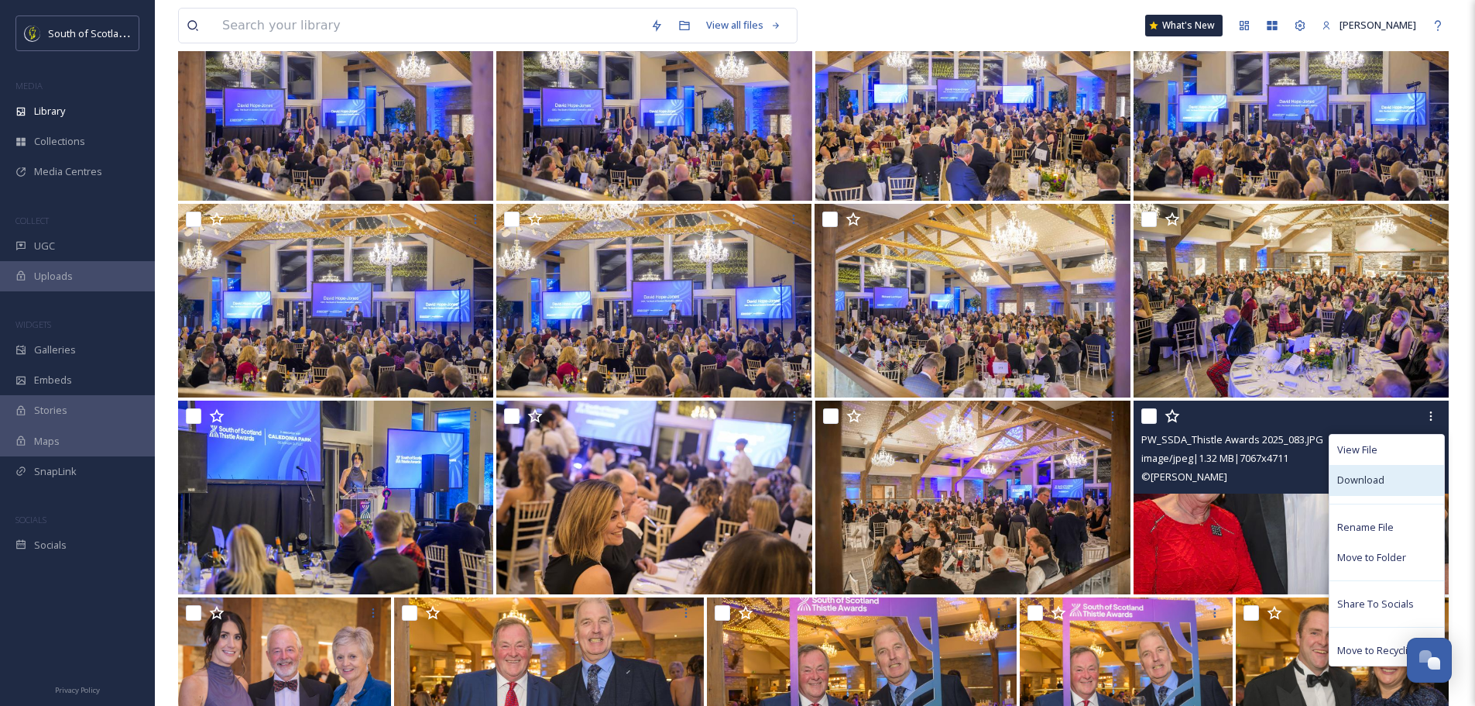
click at [1354, 482] on span "Download" at bounding box center [1360, 479] width 47 height 15
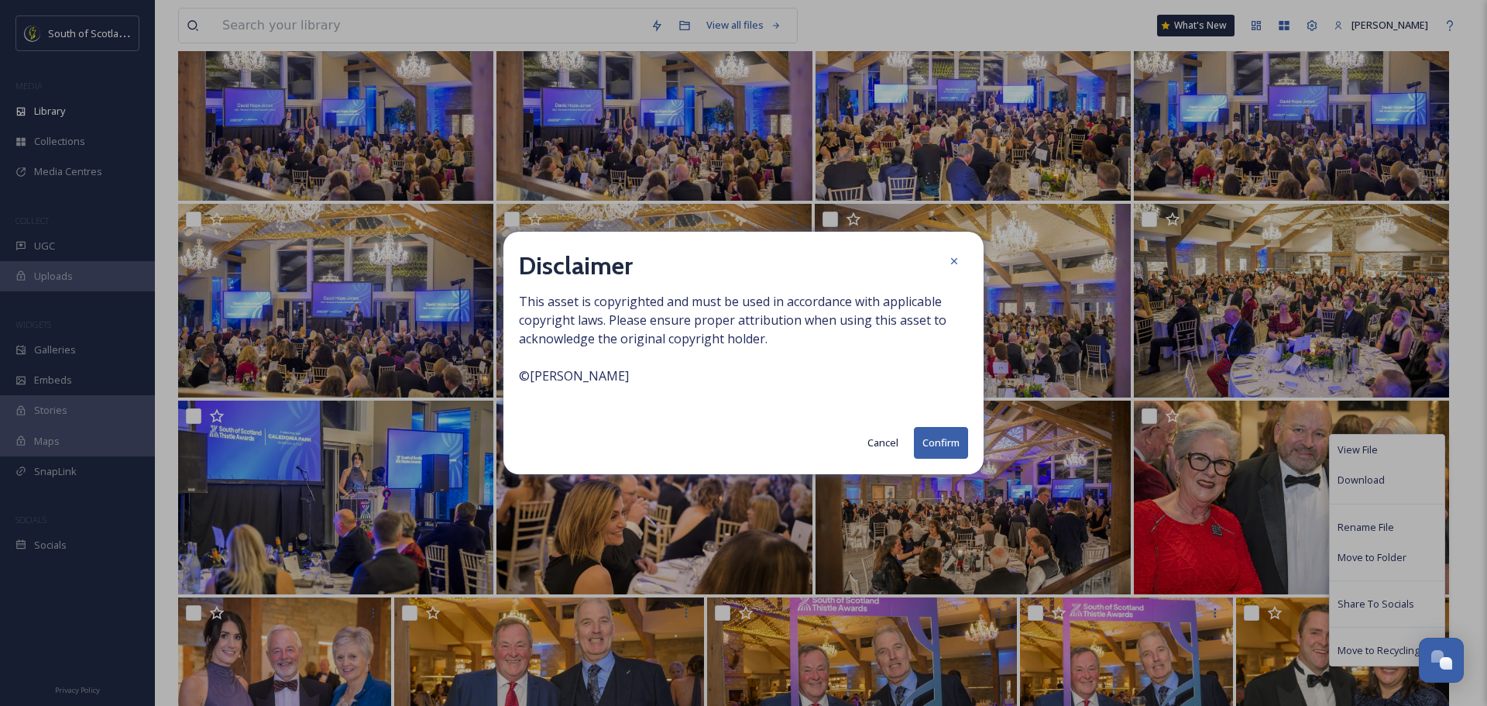
click at [940, 442] on button "Confirm" at bounding box center [941, 443] width 54 height 32
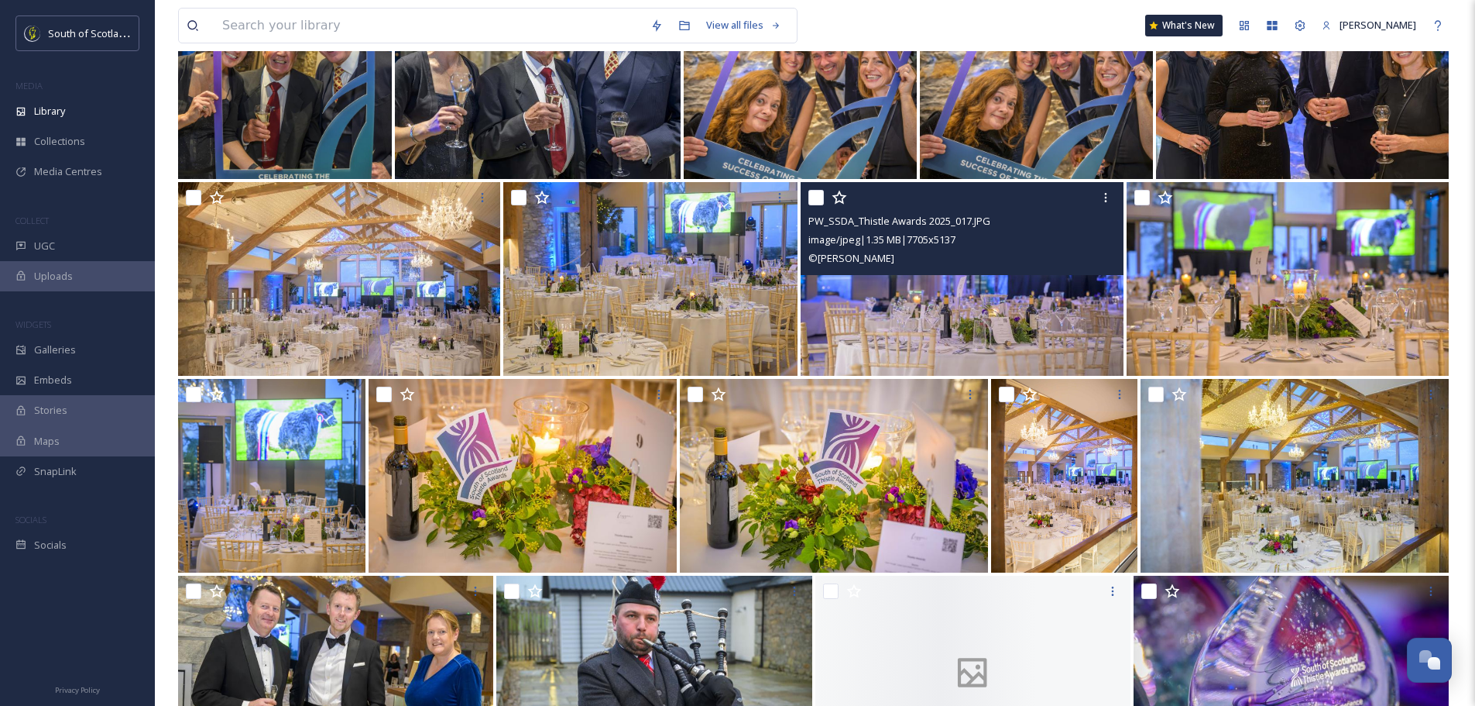
scroll to position [10068, 0]
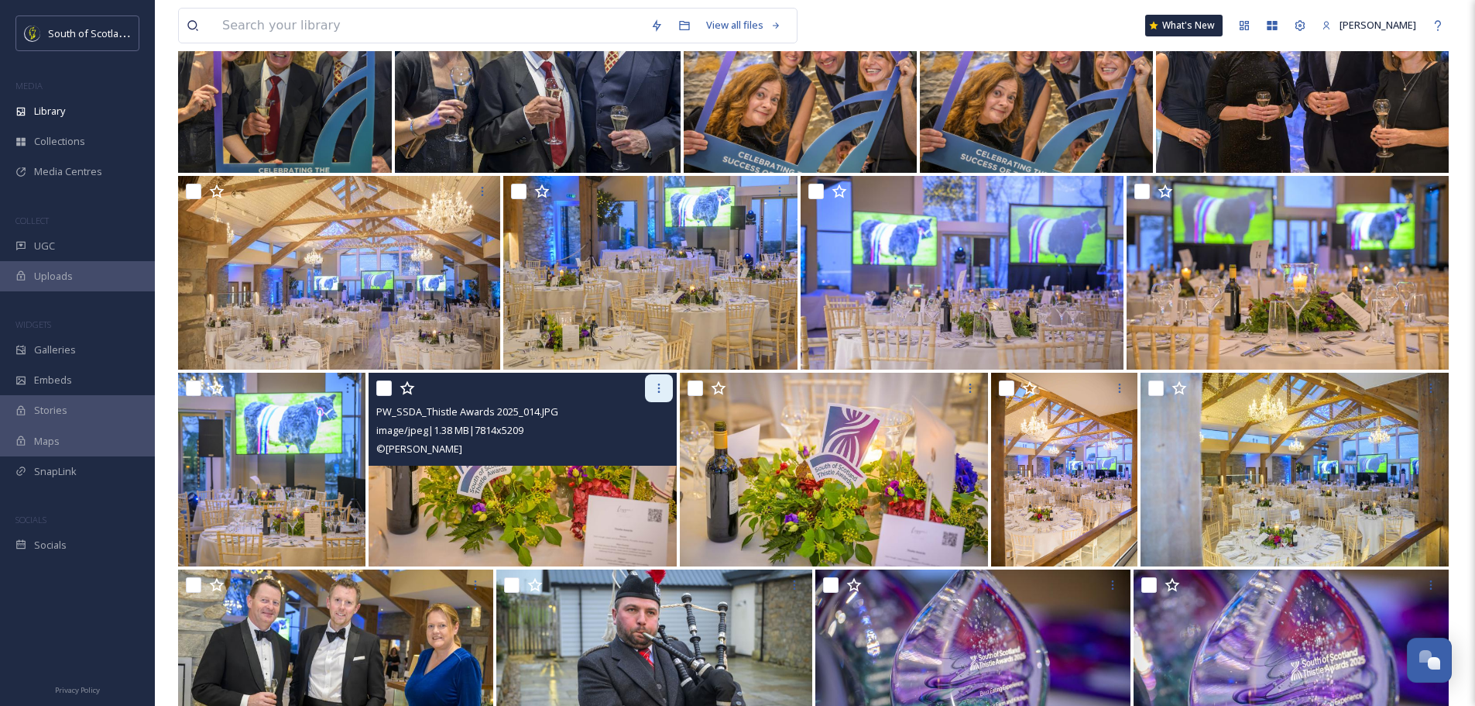
click at [663, 383] on icon at bounding box center [659, 388] width 12 height 12
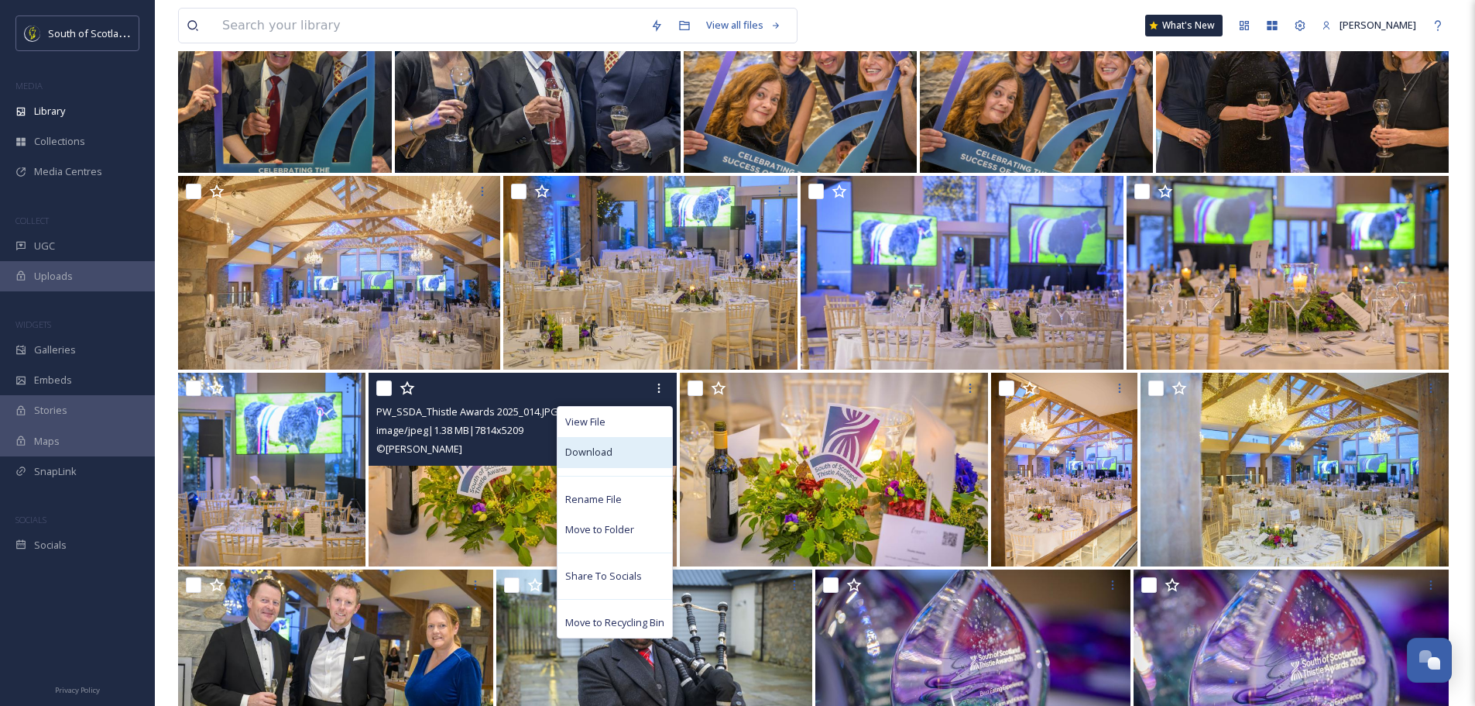
click at [611, 459] on span "Download" at bounding box center [588, 452] width 47 height 15
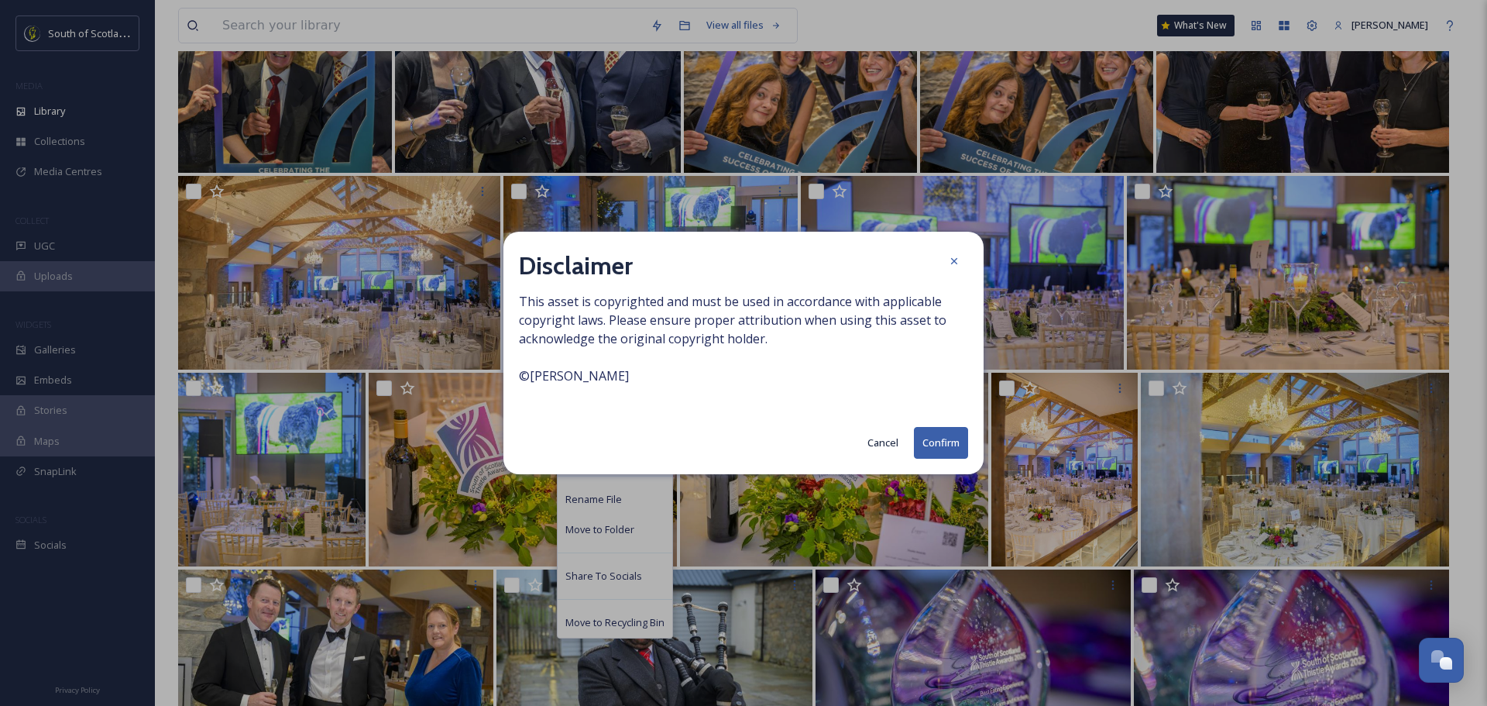
click at [949, 439] on button "Confirm" at bounding box center [941, 443] width 54 height 32
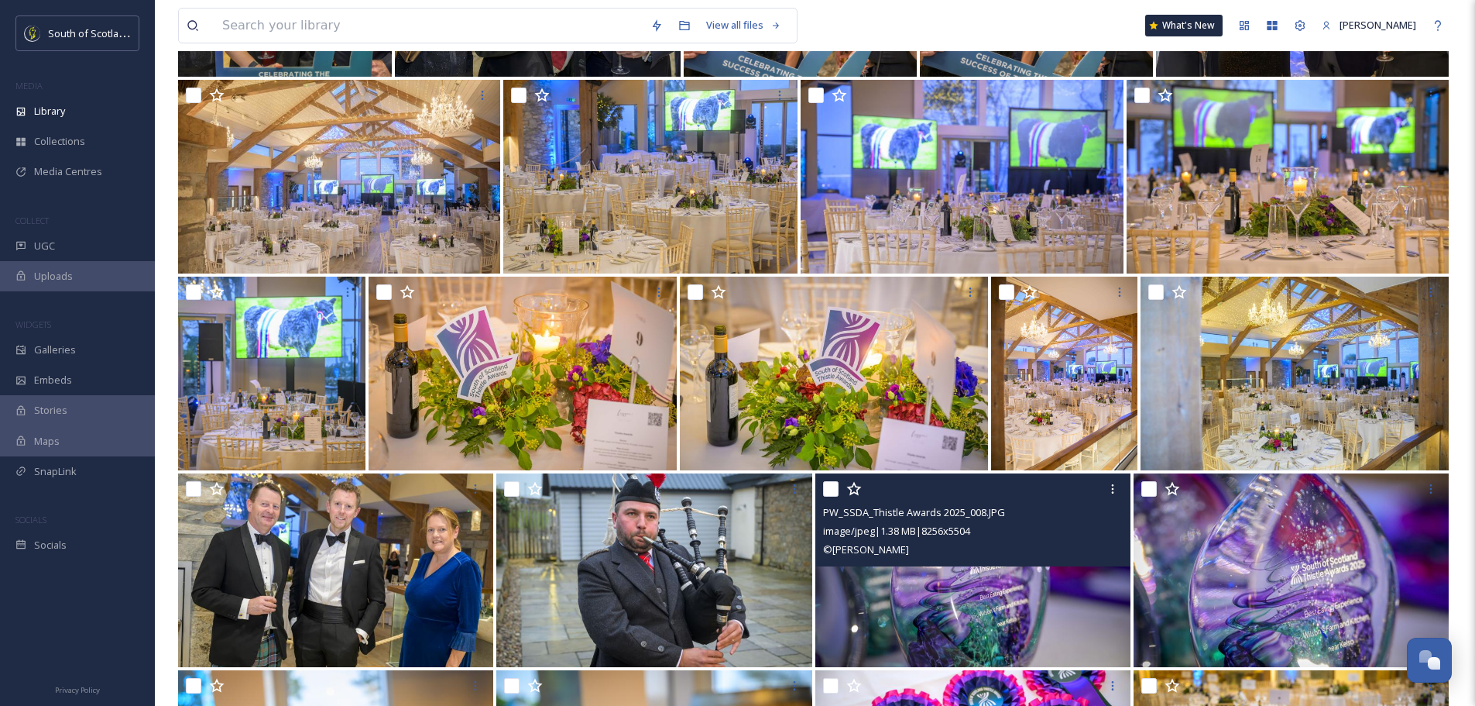
scroll to position [10300, 0]
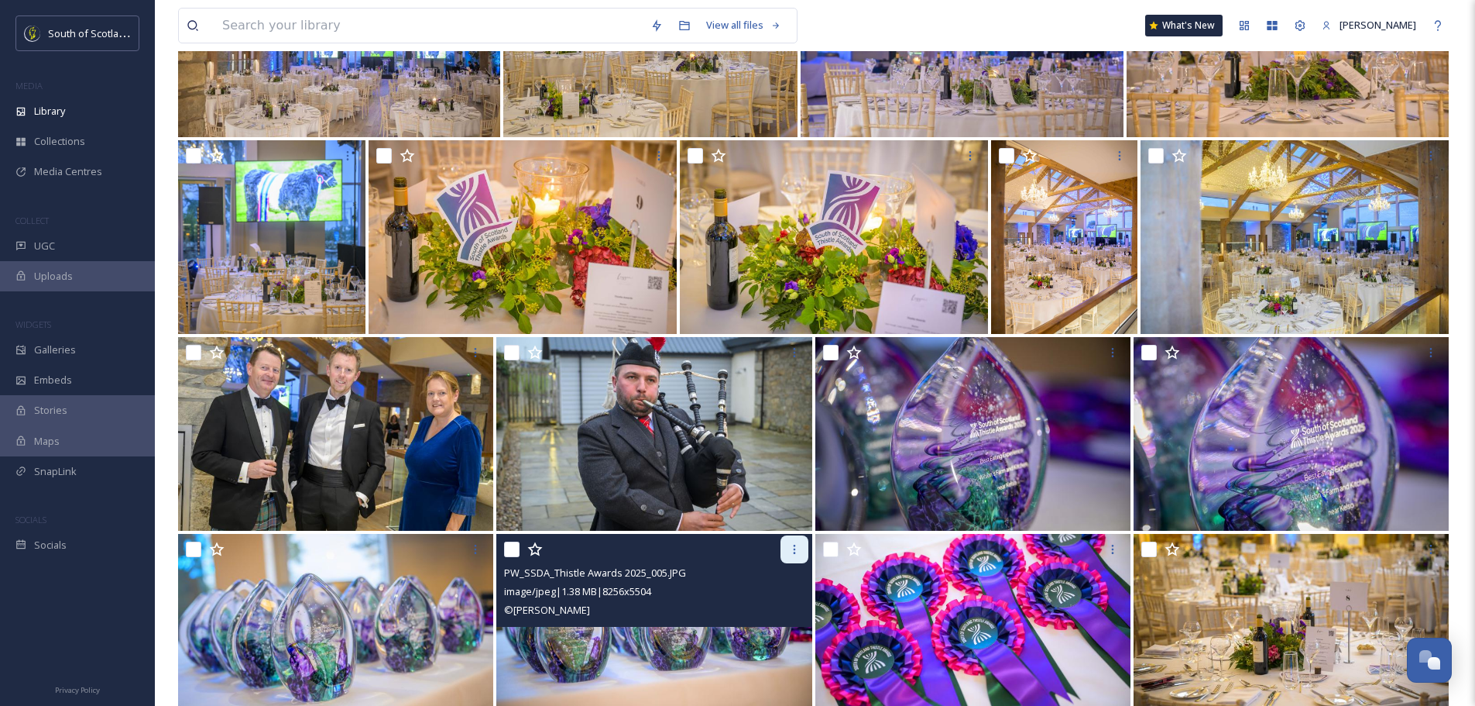
click at [792, 554] on icon at bounding box center [794, 549] width 12 height 12
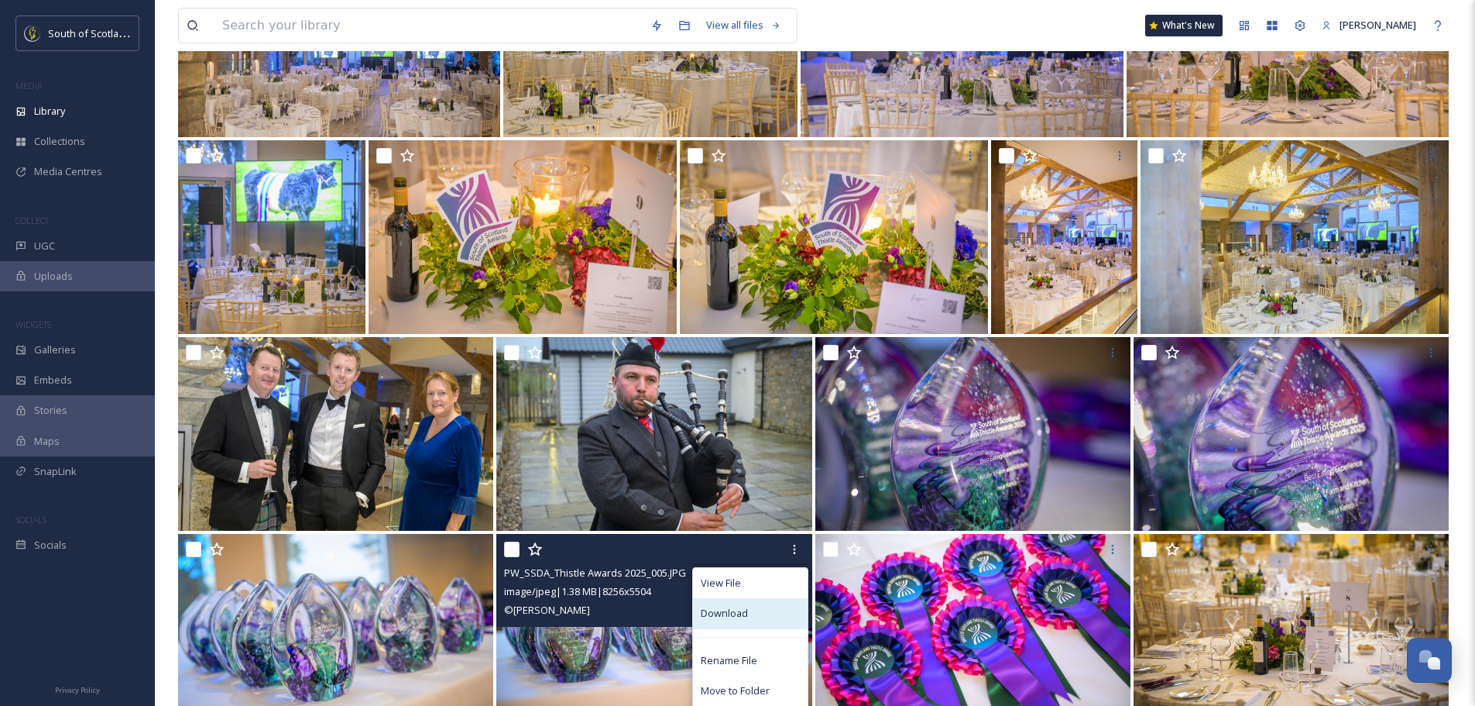
click at [742, 613] on span "Download" at bounding box center [724, 613] width 47 height 15
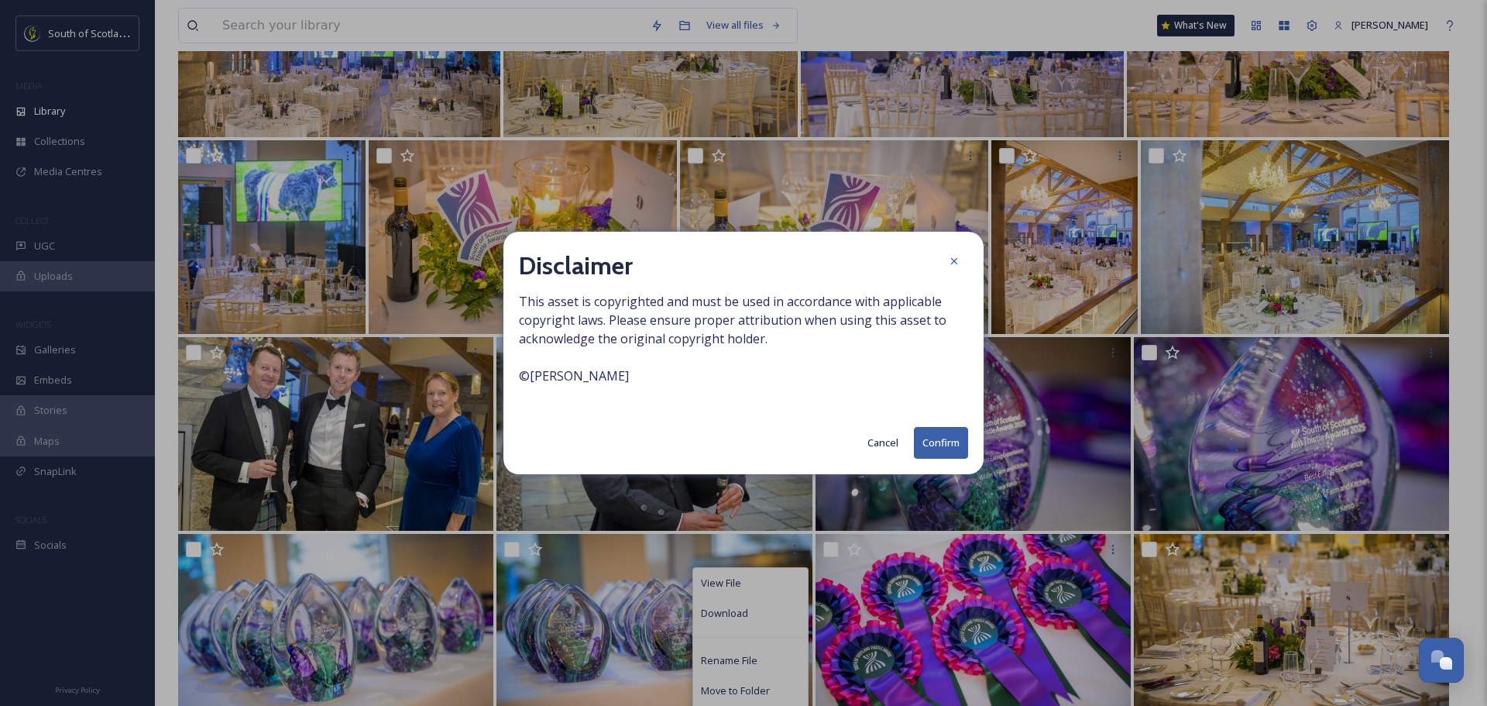
click at [933, 449] on button "Confirm" at bounding box center [941, 443] width 54 height 32
